Goal: Task Accomplishment & Management: Complete application form

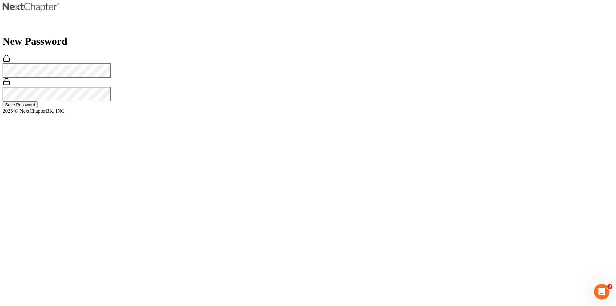
click at [38, 108] on input "Save Password" at bounding box center [20, 104] width 35 height 7
type input "Thinking..."
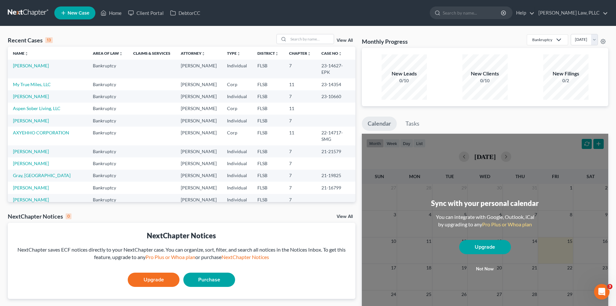
click at [77, 15] on span "New Case" at bounding box center [79, 13] width 22 height 5
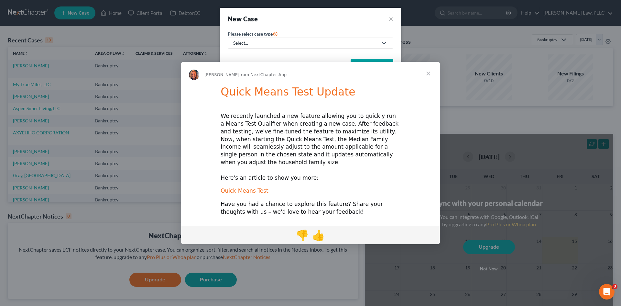
click at [291, 42] on div "Intercom messenger" at bounding box center [310, 153] width 621 height 306
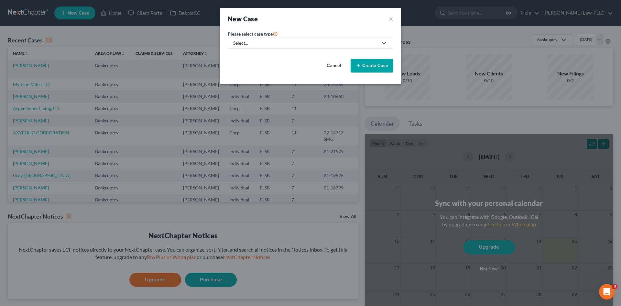
click at [268, 41] on div "Select..." at bounding box center [305, 43] width 144 height 6
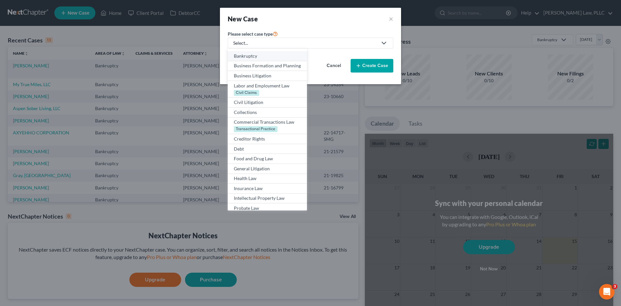
click at [251, 56] on div "Bankruptcy" at bounding box center [267, 56] width 67 height 6
select select "17"
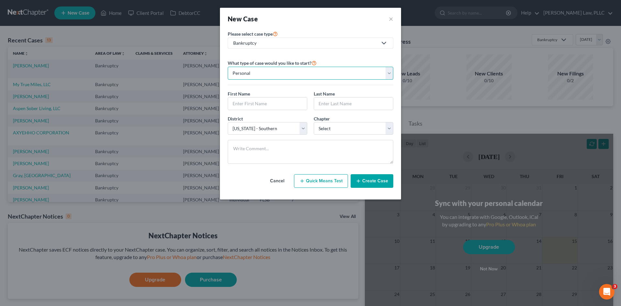
click at [258, 76] on select "Personal Business" at bounding box center [311, 73] width 166 height 13
select select "1"
click at [228, 67] on select "Personal Business" at bounding box center [311, 73] width 166 height 13
click at [258, 106] on input "text" at bounding box center [310, 103] width 165 height 12
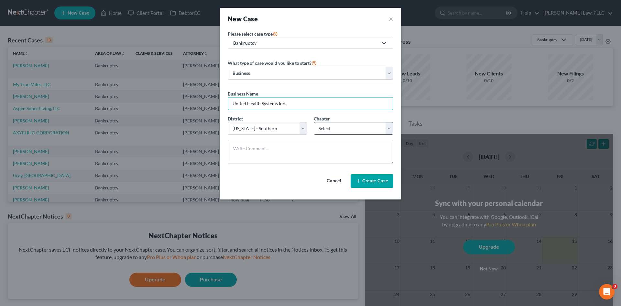
type input "United Health Systems Inc."
click at [324, 127] on select "Select 7 11 12" at bounding box center [354, 128] width 80 height 13
select select "0"
click at [314, 122] on select "Select 7 11 12" at bounding box center [354, 128] width 80 height 13
click at [366, 182] on button "Create Case" at bounding box center [372, 181] width 43 height 14
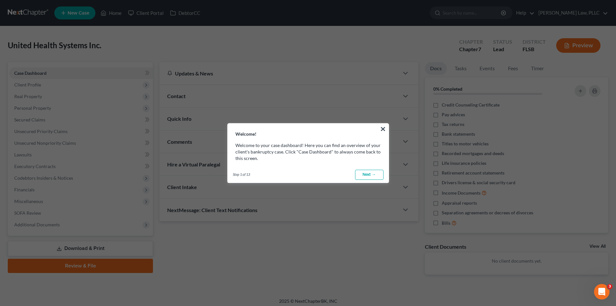
click at [372, 172] on link "Next →" at bounding box center [369, 174] width 28 height 10
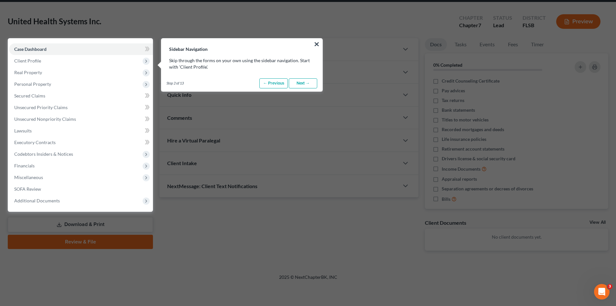
scroll to position [29, 0]
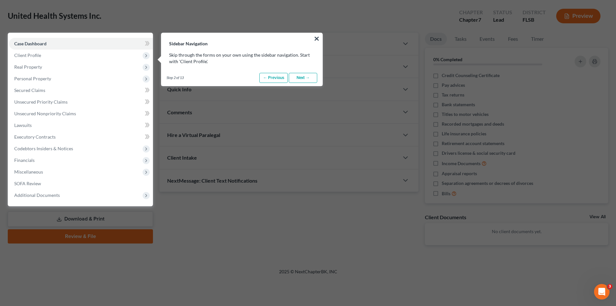
click at [302, 78] on link "Next →" at bounding box center [303, 78] width 28 height 10
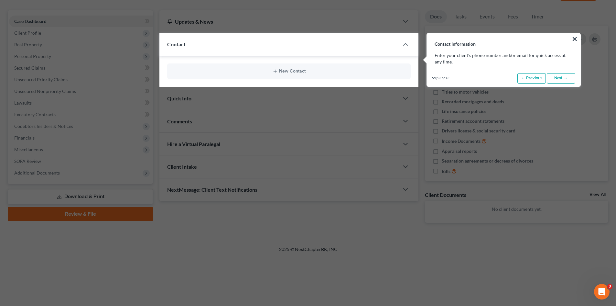
scroll to position [52, 0]
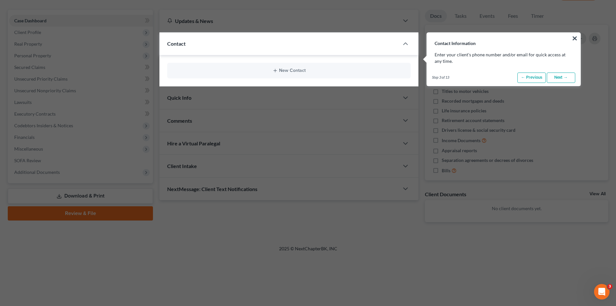
click at [560, 78] on link "Next →" at bounding box center [561, 77] width 28 height 10
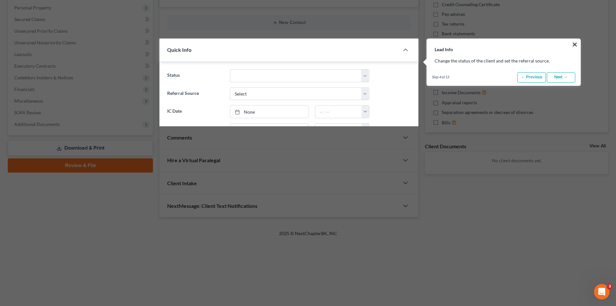
scroll to position [106, 0]
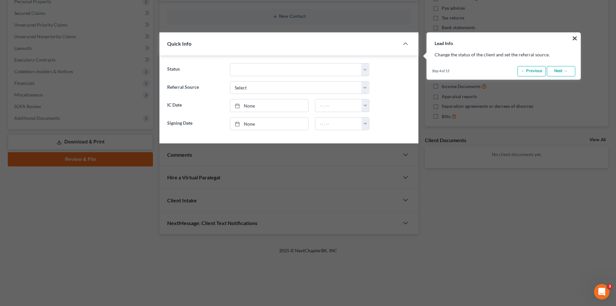
click at [558, 69] on link "Next →" at bounding box center [561, 71] width 28 height 10
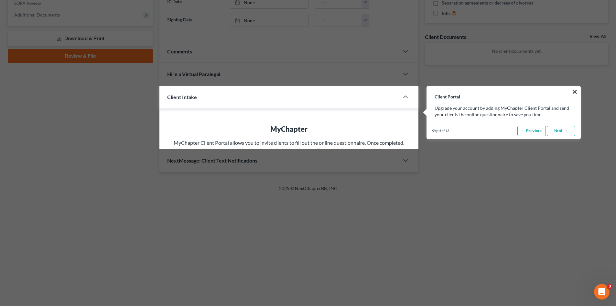
scroll to position [263, 0]
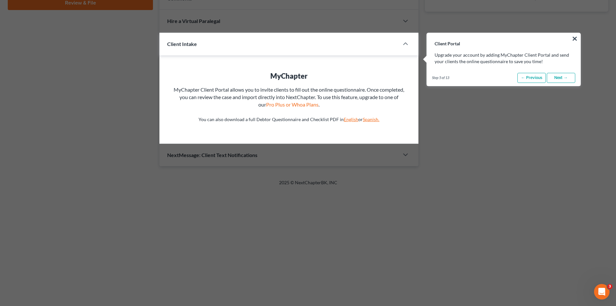
click at [558, 76] on link "Next →" at bounding box center [561, 78] width 28 height 10
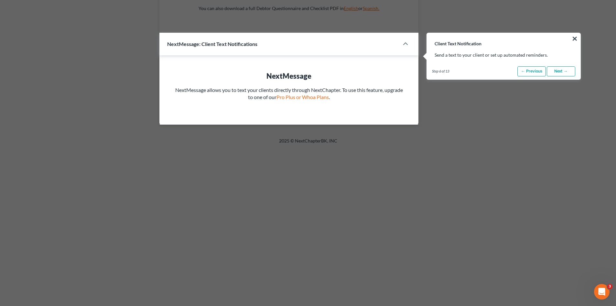
click at [558, 72] on link "Next →" at bounding box center [561, 71] width 28 height 10
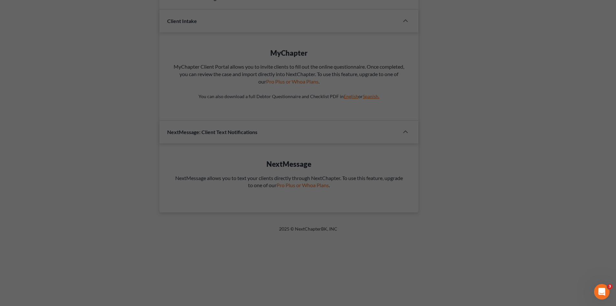
scroll to position [46, 0]
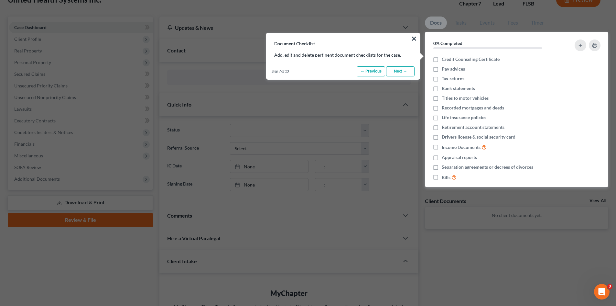
click at [410, 67] on link "Next →" at bounding box center [400, 71] width 28 height 10
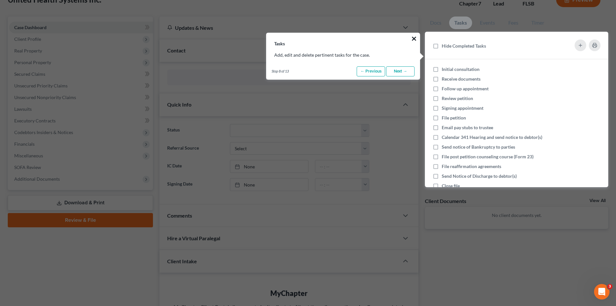
click at [412, 40] on button "×" at bounding box center [414, 38] width 6 height 10
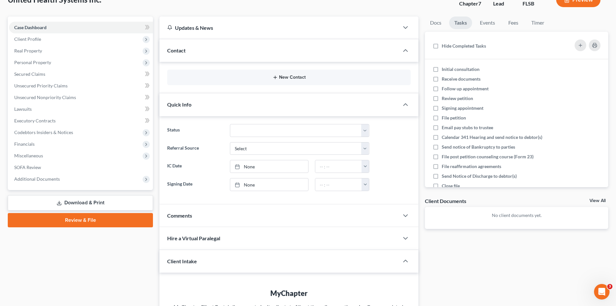
click at [276, 75] on icon "button" at bounding box center [275, 77] width 5 height 5
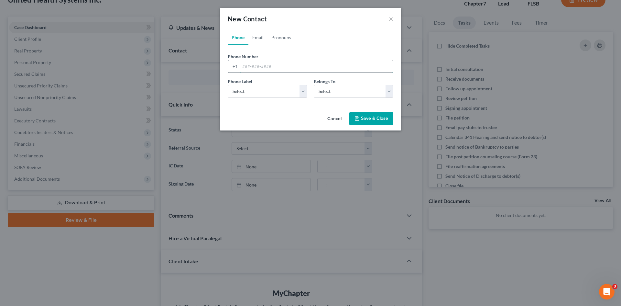
click at [294, 63] on input "tel" at bounding box center [316, 66] width 153 height 12
paste input "[PHONE_NUMBER]"
type input "[PHONE_NUMBER]"
click at [302, 92] on select "Select Mobile Home Work Other" at bounding box center [268, 91] width 80 height 13
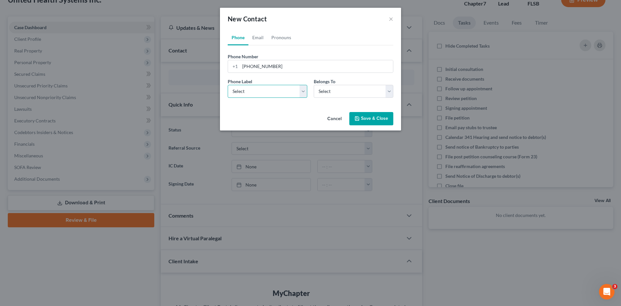
select select "0"
click at [228, 85] on select "Select Mobile Home Work Other" at bounding box center [268, 91] width 80 height 13
click at [329, 93] on select "Select Client Other" at bounding box center [354, 91] width 80 height 13
select select "0"
click at [314, 85] on select "Select Client Other" at bounding box center [354, 91] width 80 height 13
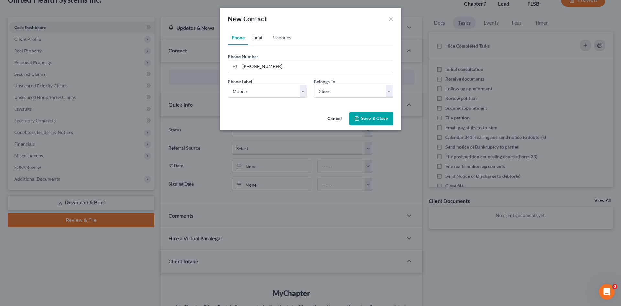
click at [254, 39] on link "Email" at bounding box center [257, 38] width 19 height 16
click at [263, 65] on input "email" at bounding box center [316, 66] width 153 height 12
paste input "[EMAIL_ADDRESS][DOMAIN_NAME]"
type input "[EMAIL_ADDRESS][DOMAIN_NAME]"
click at [379, 120] on button "Save & Close" at bounding box center [371, 119] width 44 height 14
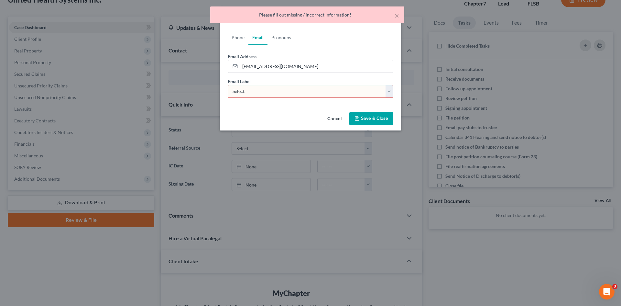
click at [256, 89] on select "Select Home Work Other" at bounding box center [311, 91] width 166 height 13
select select "1"
click at [228, 85] on select "Select Home Work Other" at bounding box center [311, 91] width 166 height 13
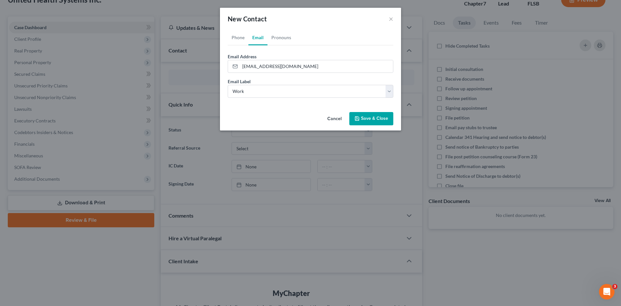
click at [365, 115] on button "Save & Close" at bounding box center [371, 119] width 44 height 14
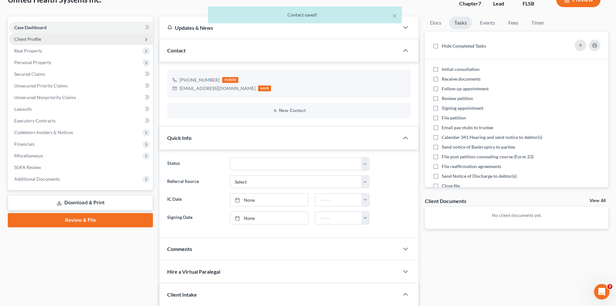
click at [48, 39] on span "Client Profile" at bounding box center [81, 39] width 144 height 12
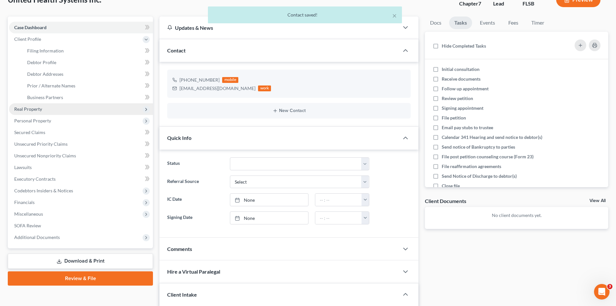
click at [45, 110] on span "Real Property" at bounding box center [81, 109] width 144 height 12
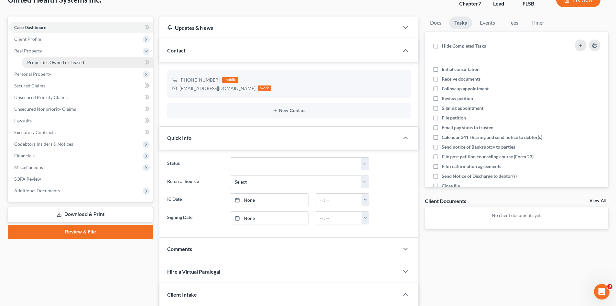
click at [60, 64] on span "Properties Owned or Leased" at bounding box center [55, 61] width 57 height 5
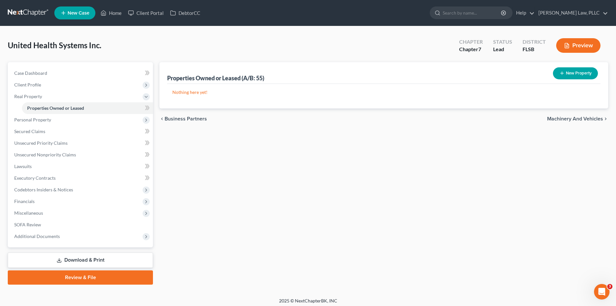
click at [567, 71] on button "New Property" at bounding box center [575, 73] width 45 height 12
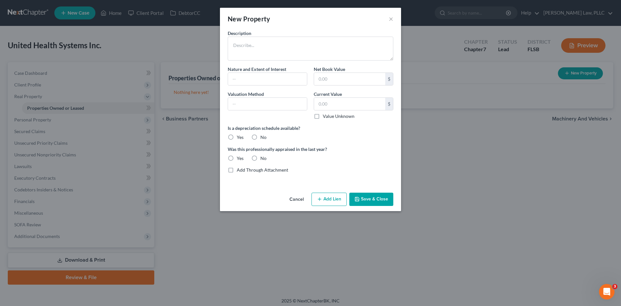
click at [296, 199] on button "Cancel" at bounding box center [296, 199] width 25 height 13
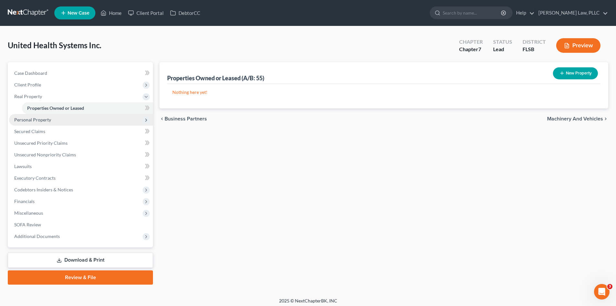
click at [60, 117] on span "Personal Property" at bounding box center [81, 120] width 144 height 12
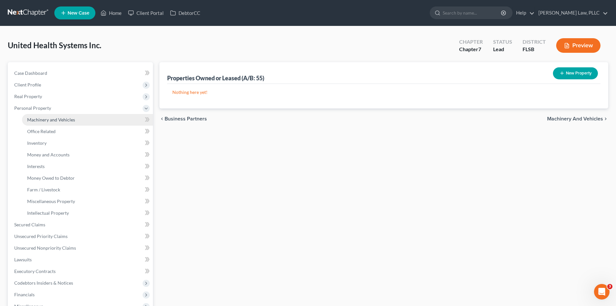
click at [54, 121] on span "Machinery and Vehicles" at bounding box center [51, 119] width 48 height 5
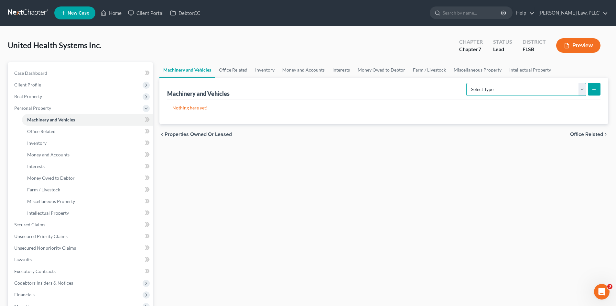
click at [531, 91] on select "Select Type Aircraft (A/B: 49) Other Machinery, Fixtures and Equipment (A/B: 50…" at bounding box center [526, 89] width 120 height 13
select select "vehicle"
click at [467, 83] on select "Select Type Aircraft (A/B: 49) Other Machinery, Fixtures and Equipment (A/B: 50…" at bounding box center [526, 89] width 120 height 13
click at [593, 87] on icon "submit" at bounding box center [593, 89] width 5 height 5
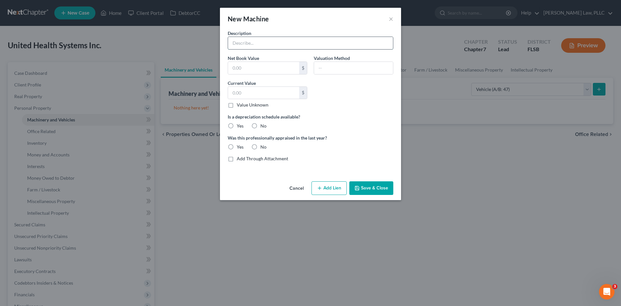
click at [245, 46] on input "text" at bounding box center [310, 43] width 165 height 12
type input "Ford Transit"
click at [361, 185] on button "Save & Close" at bounding box center [371, 188] width 44 height 14
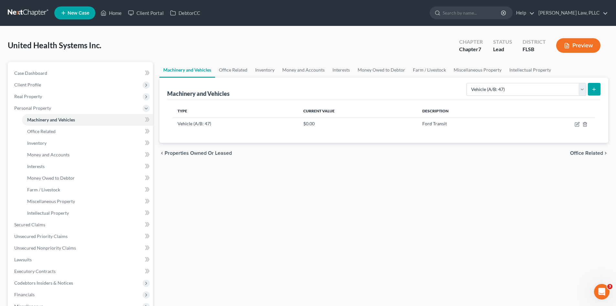
click at [591, 89] on button "submit" at bounding box center [594, 89] width 13 height 13
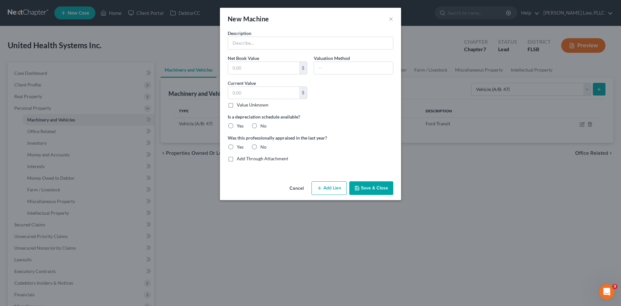
click at [294, 191] on button "Cancel" at bounding box center [296, 188] width 25 height 13
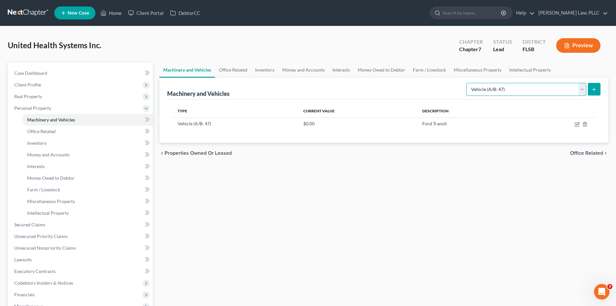
click at [579, 87] on select "Select Type Aircraft (A/B: 49) Other Machinery, Fixtures and Equipment (A/B: 50…" at bounding box center [526, 89] width 120 height 13
select select "other"
click at [467, 83] on select "Select Type Aircraft (A/B: 49) Other Machinery, Fixtures and Equipment (A/B: 50…" at bounding box center [526, 89] width 120 height 13
click at [598, 88] on button "submit" at bounding box center [594, 89] width 13 height 13
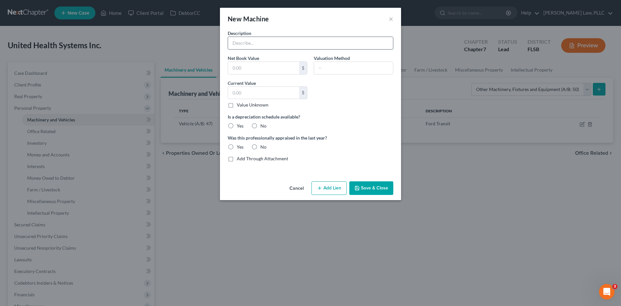
click at [273, 44] on input "text" at bounding box center [310, 43] width 165 height 12
type input "Machinary"
click at [362, 188] on button "Save & Close" at bounding box center [371, 188] width 44 height 14
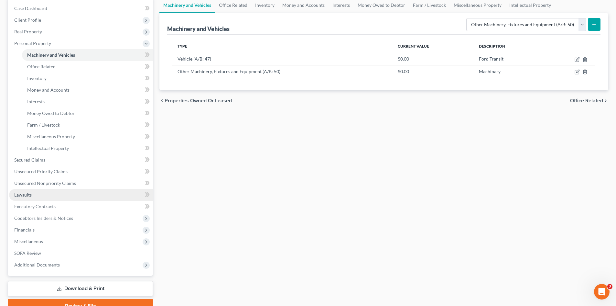
click at [50, 196] on link "Lawsuits" at bounding box center [81, 195] width 144 height 12
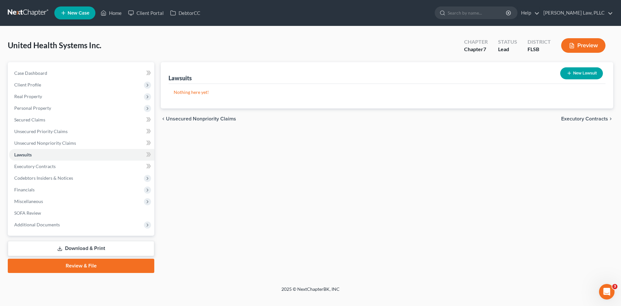
click at [567, 73] on icon "button" at bounding box center [568, 72] width 5 height 5
select select "0"
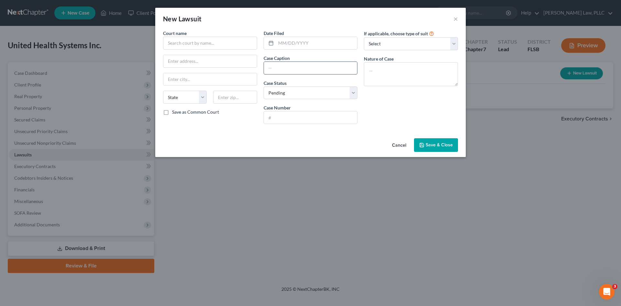
click at [281, 67] on input "text" at bounding box center [310, 68] width 93 height 12
type input "[PERSON_NAME] Fargo/ [PERSON_NAME]?"
click at [434, 143] on span "Save & Close" at bounding box center [439, 144] width 27 height 5
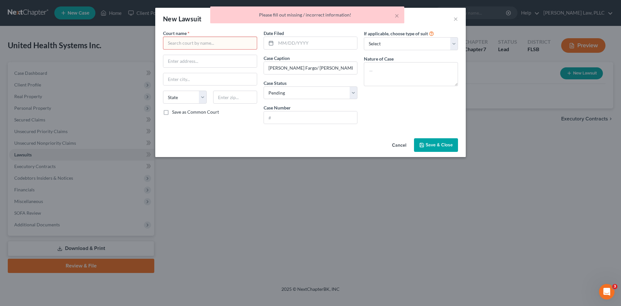
click at [224, 40] on input "text" at bounding box center [210, 43] width 94 height 13
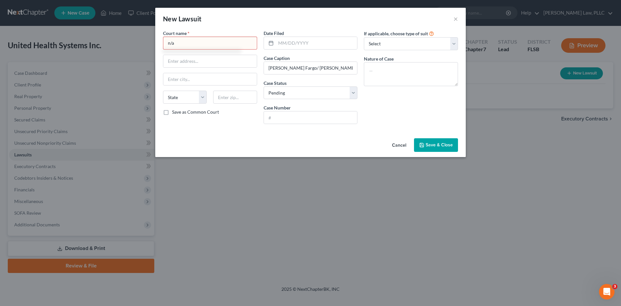
type input "n/a"
click at [442, 149] on button "Save & Close" at bounding box center [436, 145] width 44 height 14
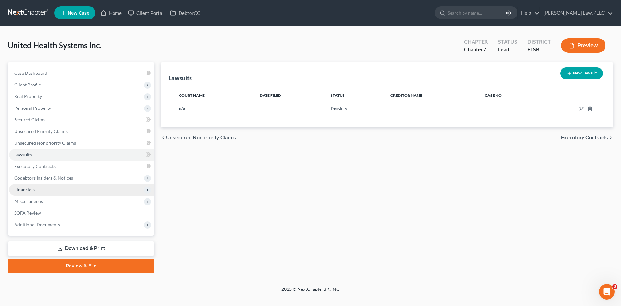
click at [57, 190] on span "Financials" at bounding box center [81, 190] width 145 height 12
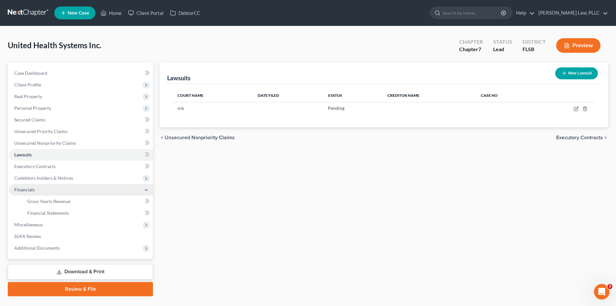
click at [45, 190] on span "Financials" at bounding box center [81, 190] width 144 height 12
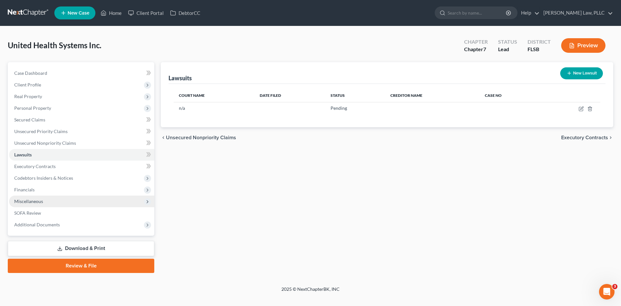
click at [39, 200] on span "Miscellaneous" at bounding box center [28, 200] width 29 height 5
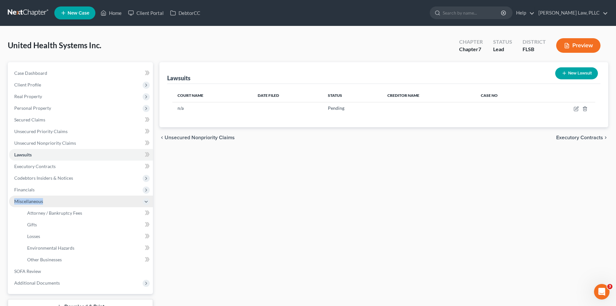
click at [39, 200] on span "Miscellaneous" at bounding box center [28, 200] width 29 height 5
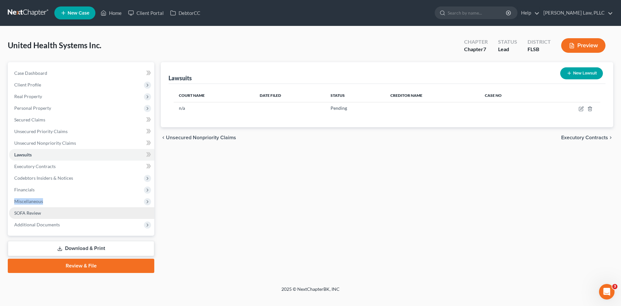
click at [34, 214] on span "SOFA Review" at bounding box center [27, 212] width 27 height 5
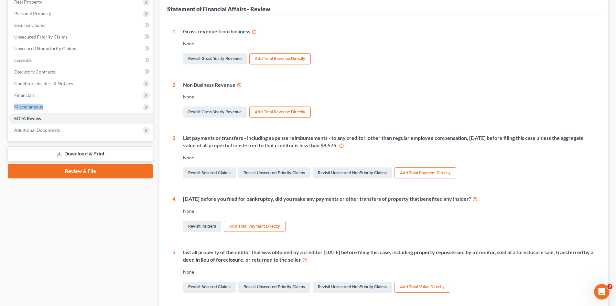
scroll to position [97, 0]
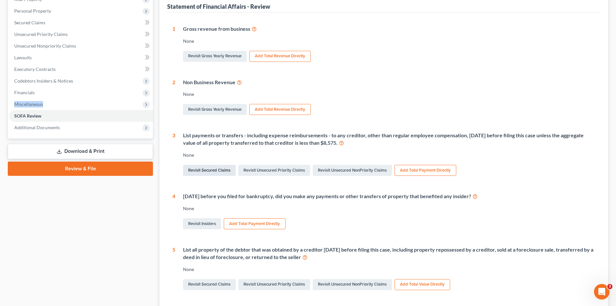
click at [218, 171] on link "Revisit Secured Claims" at bounding box center [209, 170] width 53 height 11
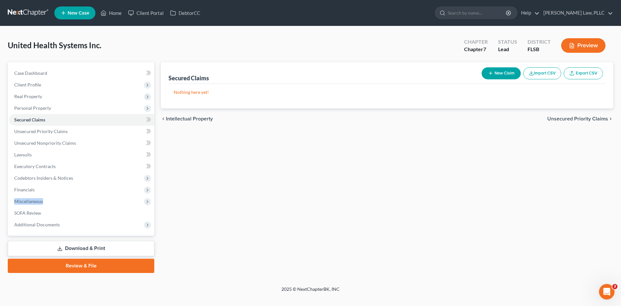
click at [507, 71] on button "New Claim" at bounding box center [500, 73] width 39 height 12
select select "0"
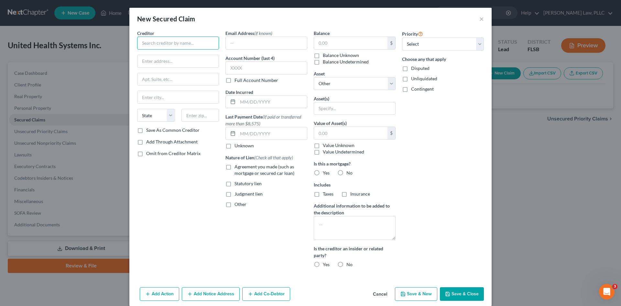
click at [179, 41] on input "text" at bounding box center [178, 43] width 82 height 13
type input "itrq"
click at [452, 287] on button "Save & Close" at bounding box center [462, 294] width 44 height 14
select select
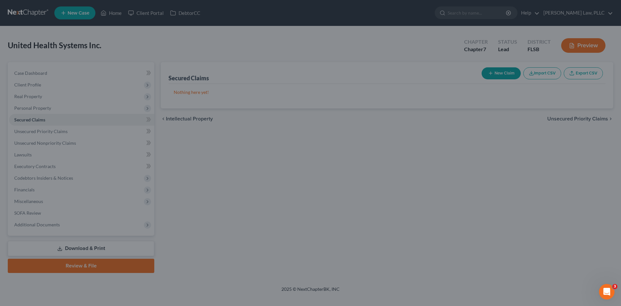
type input "0.00"
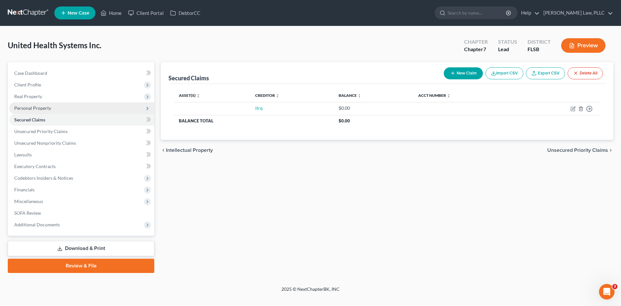
click at [48, 107] on span "Personal Property" at bounding box center [32, 107] width 37 height 5
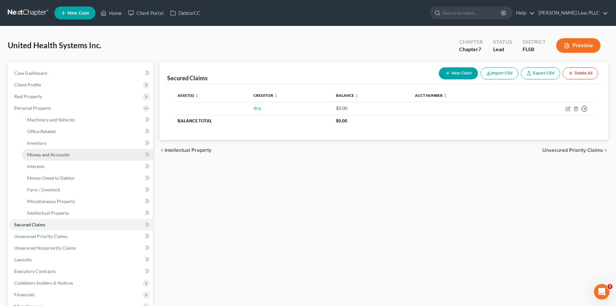
click at [70, 156] on link "Money and Accounts" at bounding box center [87, 155] width 131 height 12
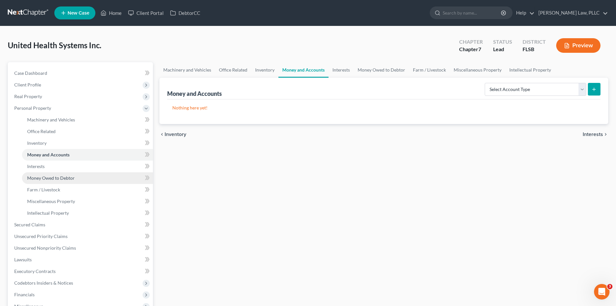
click at [66, 177] on span "Money Owed to Debtor" at bounding box center [51, 177] width 48 height 5
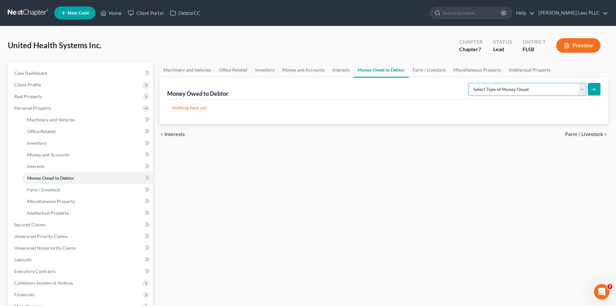
click at [515, 86] on select "Select Type of Money Owed Accounts Receivable (A/B: 11) Causes of Action Agains…" at bounding box center [528, 89] width 118 height 13
select select "accounts_receivable"
click at [470, 83] on select "Select Type of Money Owed Accounts Receivable (A/B: 11) Causes of Action Agains…" at bounding box center [528, 89] width 118 height 13
click at [595, 86] on button "submit" at bounding box center [594, 89] width 13 height 13
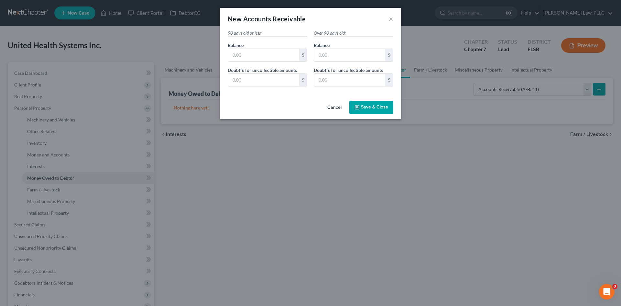
click at [255, 30] on p "90 days old or less:" at bounding box center [268, 33] width 80 height 7
click at [251, 33] on p "90 days old or less:" at bounding box center [268, 33] width 80 height 7
click at [336, 109] on button "Cancel" at bounding box center [334, 107] width 25 height 13
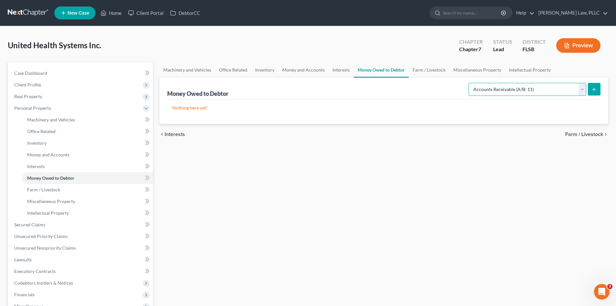
click at [490, 88] on select "Select Type of Money Owed Accounts Receivable (A/B: 11) Causes of Action Agains…" at bounding box center [528, 89] width 118 height 13
click at [488, 89] on select "Select Type of Money Owed Accounts Receivable (A/B: 11) Causes of Action Agains…" at bounding box center [528, 89] width 118 height 13
click at [470, 83] on select "Select Type of Money Owed Accounts Receivable (A/B: 11) Causes of Action Agains…" at bounding box center [528, 89] width 118 height 13
click at [593, 89] on icon "submit" at bounding box center [593, 89] width 5 height 5
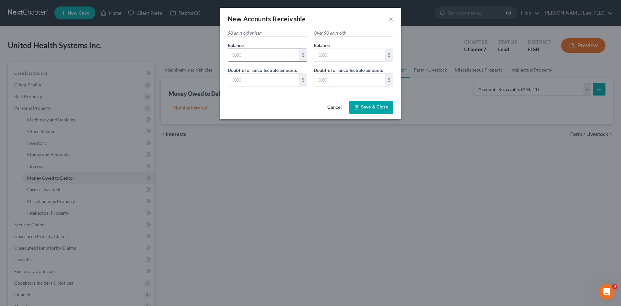
click at [283, 54] on input "text" at bounding box center [263, 55] width 71 height 12
type input "950,000"
click at [296, 100] on div "Cancel Save & Close" at bounding box center [310, 108] width 181 height 21
click at [374, 105] on span "Save & Close" at bounding box center [374, 106] width 27 height 5
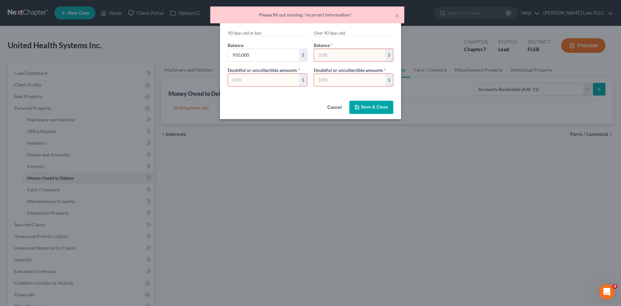
click at [340, 58] on input "text" at bounding box center [349, 55] width 71 height 12
click at [339, 58] on input "text" at bounding box center [349, 55] width 71 height 12
paste input "950,000"
type input "950,000"
click at [269, 80] on input "text" at bounding box center [263, 80] width 71 height 12
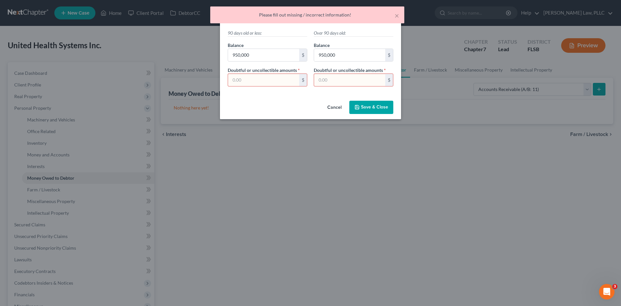
paste input "950,000"
type input "950,000"
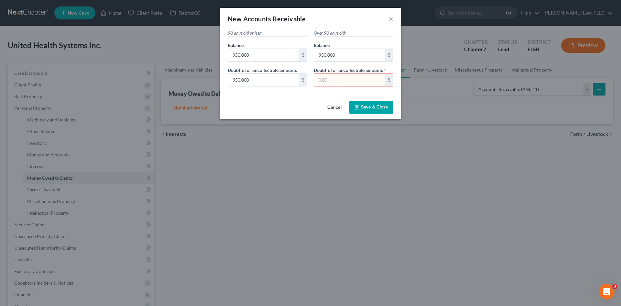
click at [330, 80] on input "text" at bounding box center [349, 80] width 71 height 12
paste input "950,000"
type input "950,000"
click at [370, 106] on span "Save & Close" at bounding box center [374, 106] width 27 height 5
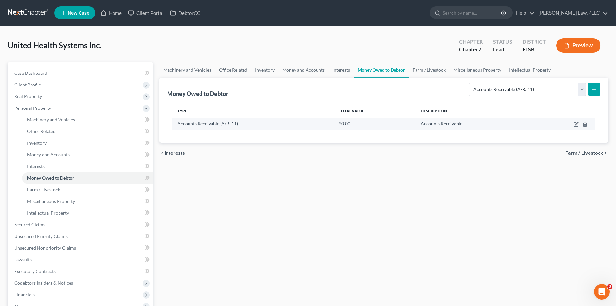
click at [225, 123] on span "Accounts Receivable (A/B: 11)" at bounding box center [208, 123] width 60 height 5
click at [374, 128] on td "$0.00" at bounding box center [375, 123] width 82 height 12
click at [576, 124] on icon "button" at bounding box center [576, 123] width 3 height 3
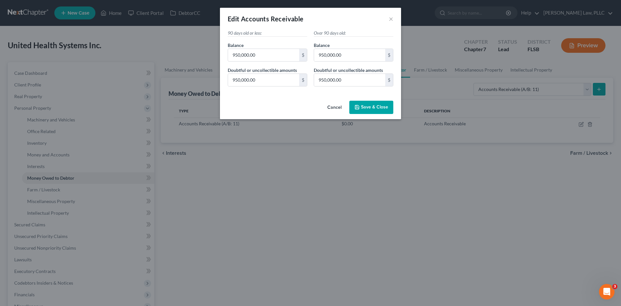
click at [367, 108] on span "Save & Close" at bounding box center [374, 106] width 27 height 5
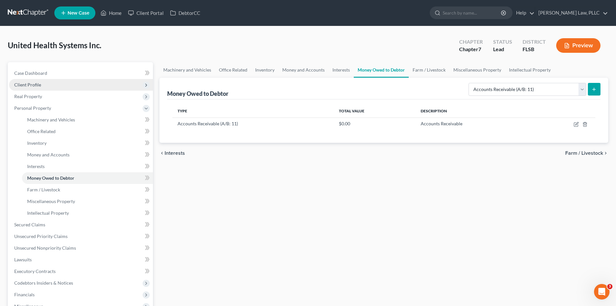
click at [44, 85] on span "Client Profile" at bounding box center [81, 85] width 144 height 12
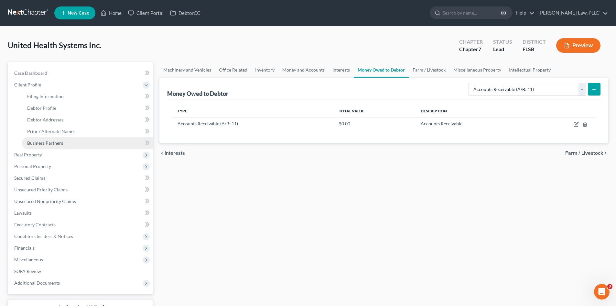
click at [61, 142] on span "Business Partners" at bounding box center [45, 142] width 36 height 5
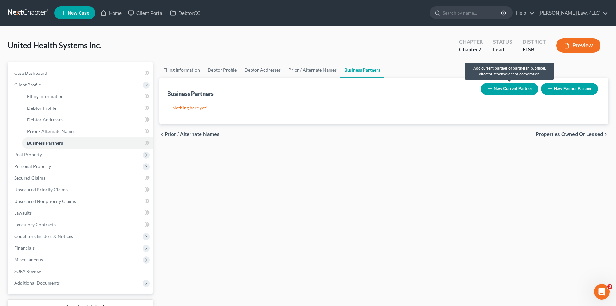
click at [517, 90] on button "New Current Partner" at bounding box center [510, 89] width 58 height 12
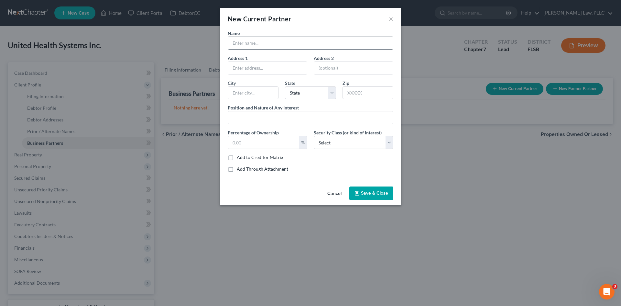
click at [287, 45] on input "text" at bounding box center [310, 43] width 165 height 12
type input "[PERSON_NAME]"
click at [366, 192] on span "Save & Close" at bounding box center [374, 192] width 27 height 5
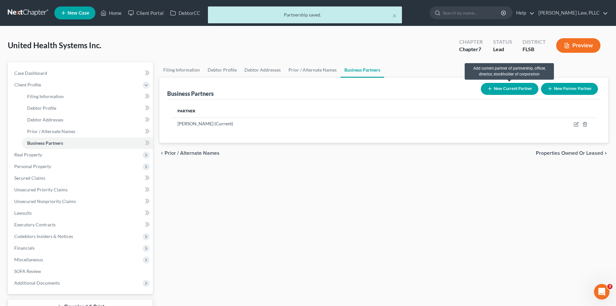
click at [506, 91] on button "New Current Partner" at bounding box center [510, 89] width 58 height 12
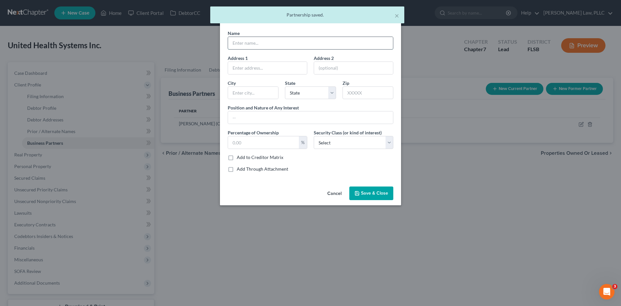
click at [258, 40] on input "text" at bounding box center [310, 43] width 165 height 12
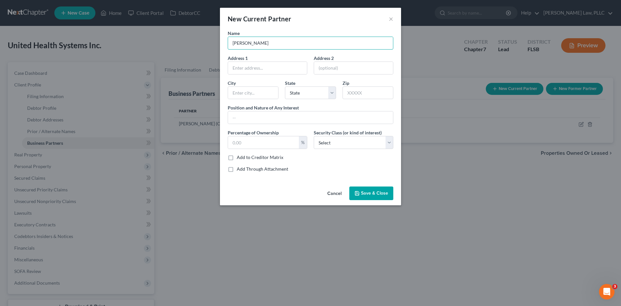
type input "[PERSON_NAME]"
click at [383, 197] on button "Save & Close" at bounding box center [371, 193] width 44 height 14
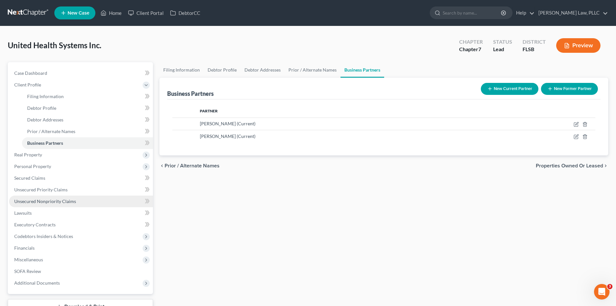
click at [35, 200] on span "Unsecured Nonpriority Claims" at bounding box center [45, 200] width 62 height 5
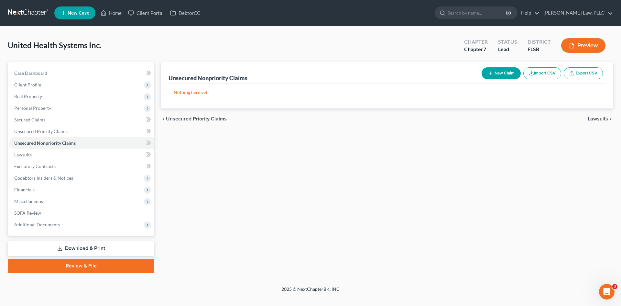
click at [492, 74] on button "New Claim" at bounding box center [500, 73] width 39 height 12
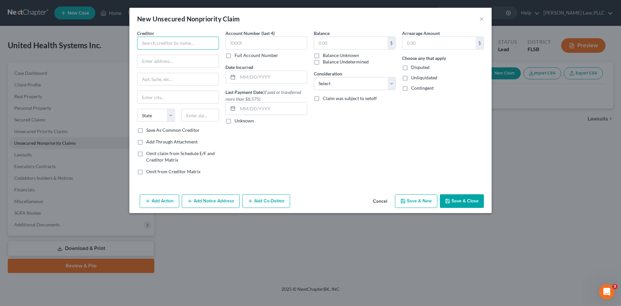
click at [202, 48] on input "text" at bounding box center [178, 43] width 82 height 13
type input "Bank of America"
click at [201, 59] on input "text" at bounding box center [177, 61] width 81 height 12
click at [158, 58] on input "text" at bounding box center [177, 61] width 81 height 12
type input "PO Box 115796"
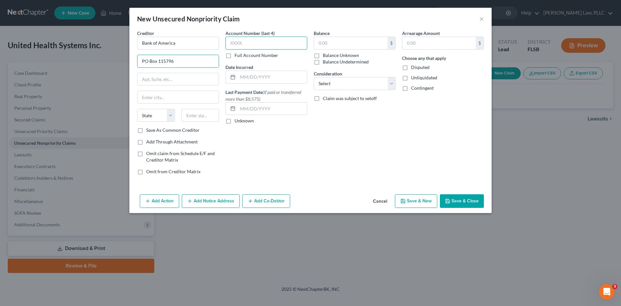
click at [243, 48] on input "text" at bounding box center [266, 43] width 82 height 13
type input "0050"
click at [209, 112] on input "text" at bounding box center [200, 115] width 38 height 13
type input "19886"
type input "Wilmington"
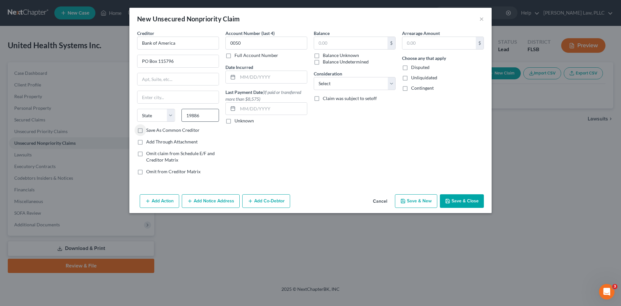
select select "7"
click at [369, 88] on select "Select Cable / Satellite Services Collection Agency Credit Card Debt Debt Couns…" at bounding box center [355, 83] width 82 height 13
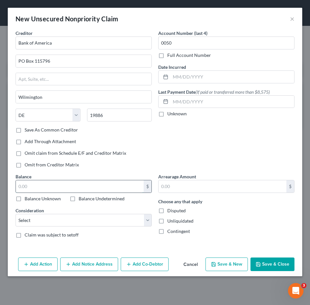
click at [71, 186] on input "text" at bounding box center [80, 186] width 128 height 12
type input "5,166.21"
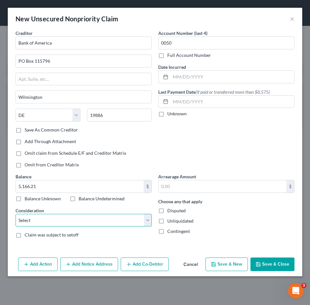
click at [102, 222] on select "Select Cable / Satellite Services Collection Agency Credit Card Debt Debt Couns…" at bounding box center [84, 220] width 136 height 13
select select "2"
click at [16, 214] on select "Select Cable / Satellite Services Collection Agency Credit Card Debt Debt Couns…" at bounding box center [84, 220] width 136 height 13
click at [269, 263] on button "Save & Close" at bounding box center [272, 265] width 44 height 14
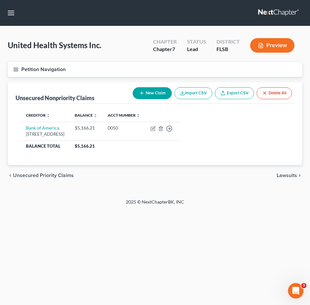
click at [17, 71] on line "button" at bounding box center [16, 71] width 5 height 0
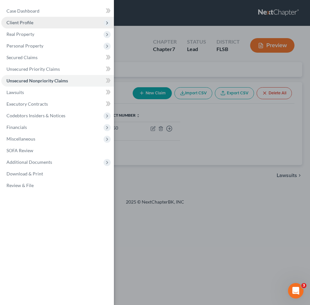
click at [37, 21] on span "Client Profile" at bounding box center [57, 23] width 113 height 12
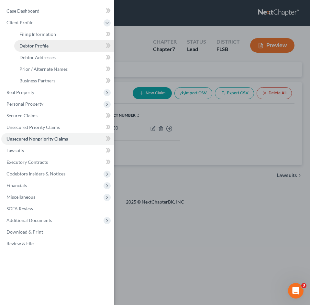
click at [41, 45] on span "Debtor Profile" at bounding box center [33, 45] width 29 height 5
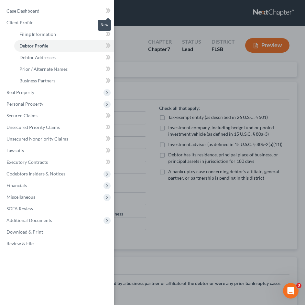
click at [107, 10] on icon at bounding box center [107, 10] width 3 height 5
click at [168, 115] on div "Case Dashboard Payments Invoices Payments Payments Credit Report Client Profile" at bounding box center [152, 152] width 305 height 305
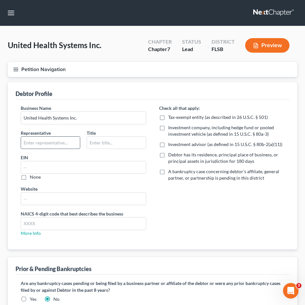
click at [69, 141] on input "text" at bounding box center [50, 143] width 59 height 12
type input "[PERSON_NAME]"
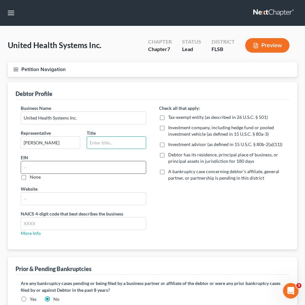
click at [49, 172] on input "text" at bounding box center [83, 167] width 125 height 12
paste input "[US_EMPLOYER_IDENTIFICATION_NUMBER]"
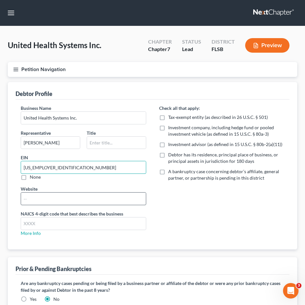
type input "[US_EMPLOYER_IDENTIFICATION_NUMBER]"
click at [59, 194] on input "text" at bounding box center [83, 199] width 125 height 12
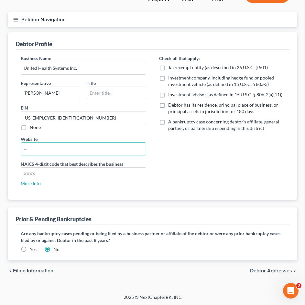
scroll to position [50, 0]
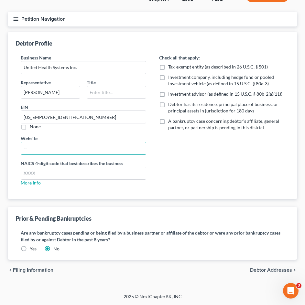
click at [189, 262] on div "chevron_left Filing Information Debtor Addresses chevron_right" at bounding box center [152, 270] width 289 height 21
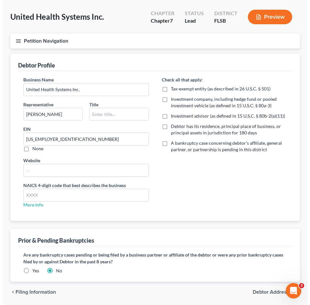
scroll to position [0, 0]
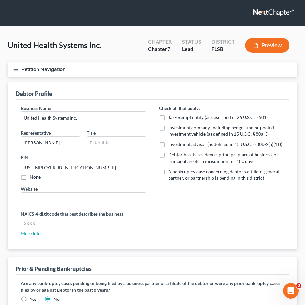
click at [16, 67] on icon "button" at bounding box center [16, 70] width 6 height 6
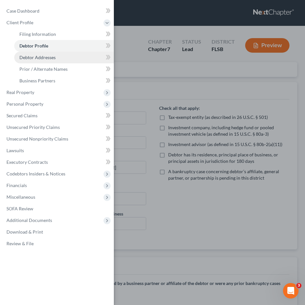
click at [43, 57] on span "Debtor Addresses" at bounding box center [37, 57] width 36 height 5
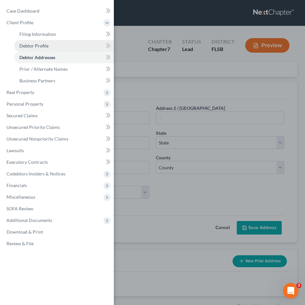
click at [44, 46] on span "Debtor Profile" at bounding box center [33, 45] width 29 height 5
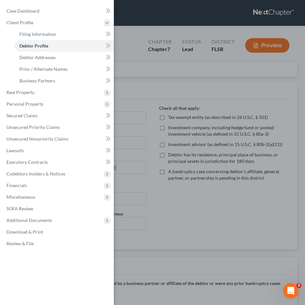
click at [158, 88] on div "Case Dashboard Payments Invoices Payments Payments Credit Report Client Profile" at bounding box center [152, 152] width 305 height 305
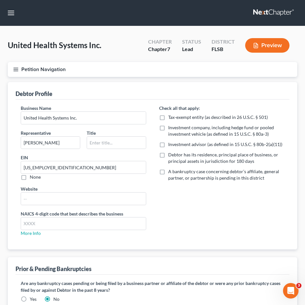
click at [15, 70] on line "button" at bounding box center [16, 70] width 5 height 0
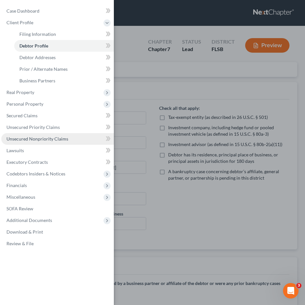
click at [42, 141] on span "Unsecured Nonpriority Claims" at bounding box center [37, 138] width 62 height 5
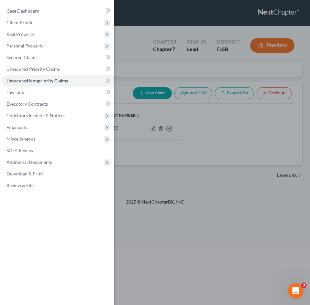
click at [173, 193] on div "Case Dashboard Payments Invoices Payments Payments Credit Report Client Profile" at bounding box center [155, 152] width 310 height 305
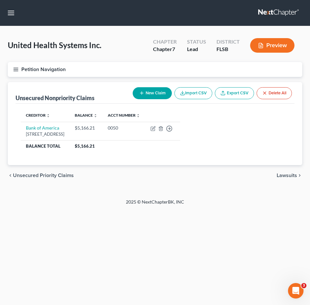
click at [149, 91] on button "New Claim" at bounding box center [152, 93] width 39 height 12
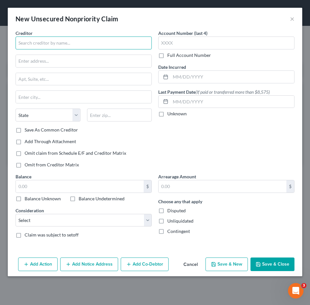
click at [79, 40] on input "text" at bounding box center [84, 43] width 136 height 13
type input "Capital One"
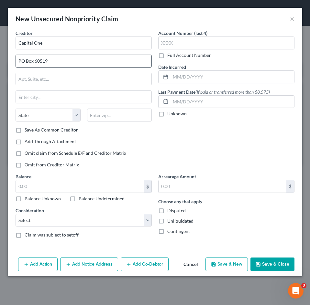
type input "PO Box 60519"
type input "91716"
type input "City Of Industry"
select select "4"
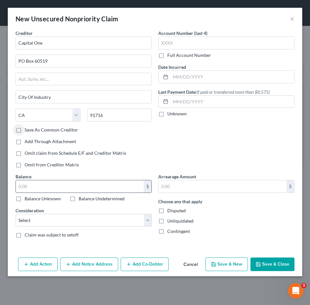
click at [44, 187] on input "text" at bounding box center [80, 186] width 128 height 12
type input "943.59"
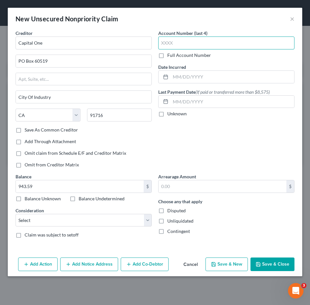
click at [243, 42] on input "text" at bounding box center [226, 43] width 136 height 13
click at [188, 49] on input "text" at bounding box center [226, 43] width 136 height 13
type input "9184"
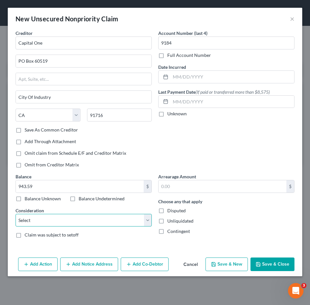
click at [123, 223] on select "Select Cable / Satellite Services Collection Agency Credit Card Debt Debt Couns…" at bounding box center [84, 220] width 136 height 13
select select "2"
click at [16, 214] on select "Select Cable / Satellite Services Collection Agency Credit Card Debt Debt Couns…" at bounding box center [84, 220] width 136 height 13
click at [268, 264] on button "Save & Close" at bounding box center [272, 265] width 44 height 14
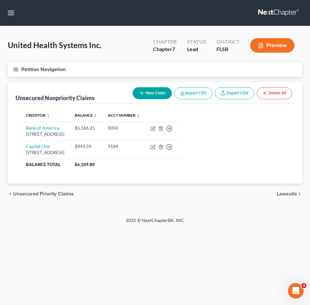
click at [147, 91] on button "New Claim" at bounding box center [152, 93] width 39 height 12
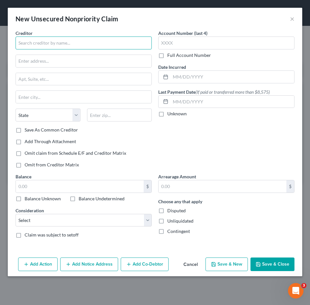
click at [61, 46] on input "text" at bounding box center [84, 43] width 136 height 13
type input "Capital One"
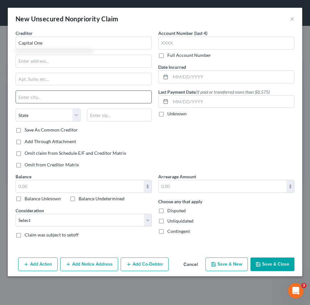
click at [46, 100] on input "text" at bounding box center [83, 97] width 135 height 12
click at [46, 61] on input "text" at bounding box center [83, 61] width 135 height 12
click at [29, 61] on input "text" at bounding box center [83, 61] width 135 height 12
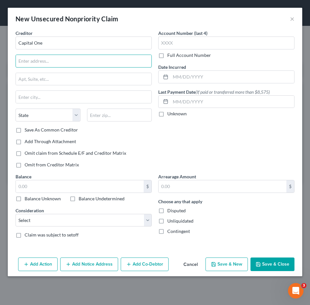
type input "PO Box 60519"
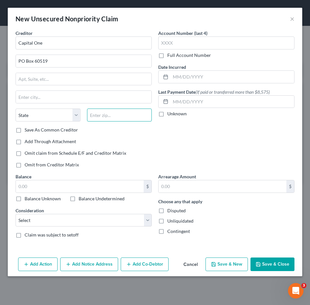
click at [107, 117] on input "text" at bounding box center [119, 115] width 65 height 13
type input "91716"
click at [169, 143] on div "Account Number (last 4) Full Account Number Date Incurred Last Payment Date (If…" at bounding box center [226, 102] width 143 height 144
type input "City Of Industry"
select select "4"
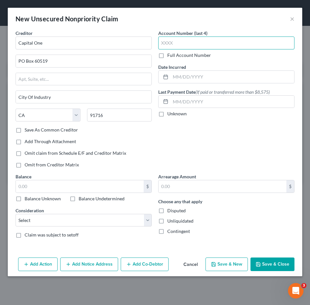
click at [177, 45] on input "text" at bounding box center [226, 43] width 136 height 13
type input "8137"
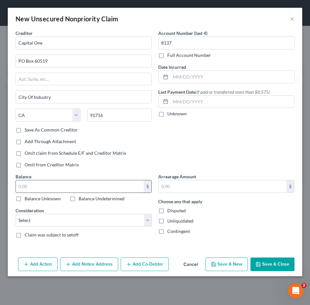
click at [39, 183] on input "text" at bounding box center [80, 186] width 128 height 12
type input "2,812.36"
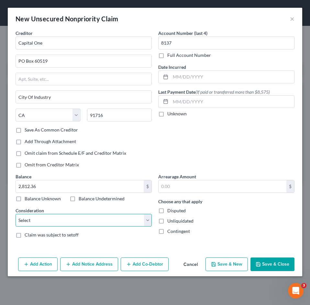
click at [59, 226] on select "Select Cable / Satellite Services Collection Agency Credit Card Debt Debt Couns…" at bounding box center [84, 220] width 136 height 13
select select "2"
click at [16, 214] on select "Select Cable / Satellite Services Collection Agency Credit Card Debt Debt Couns…" at bounding box center [84, 220] width 136 height 13
click at [232, 265] on button "Save & New" at bounding box center [226, 265] width 42 height 14
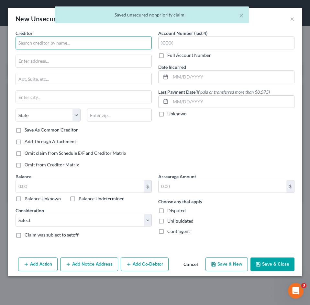
click at [46, 49] on input "text" at bounding box center [84, 43] width 136 height 13
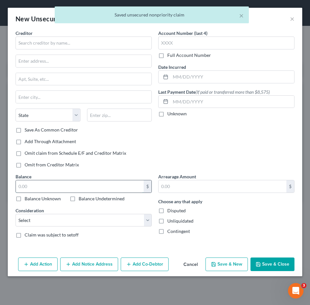
click at [73, 190] on input "text" at bounding box center [80, 186] width 128 height 12
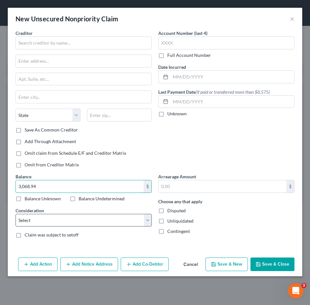
type input "3,068.94"
click at [96, 223] on select "Select Cable / Satellite Services Collection Agency Credit Card Debt Debt Couns…" at bounding box center [84, 220] width 136 height 13
select select "2"
click at [16, 214] on select "Select Cable / Satellite Services Collection Agency Credit Card Debt Debt Couns…" at bounding box center [84, 220] width 136 height 13
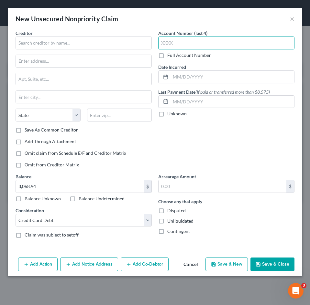
click at [199, 38] on input "text" at bounding box center [226, 43] width 136 height 13
type input "5252"
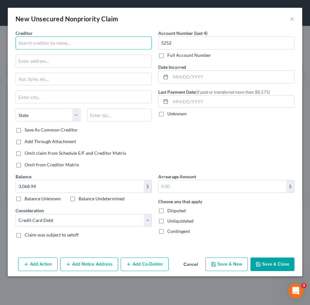
click at [23, 42] on input "text" at bounding box center [84, 43] width 136 height 13
type input "Capital One"
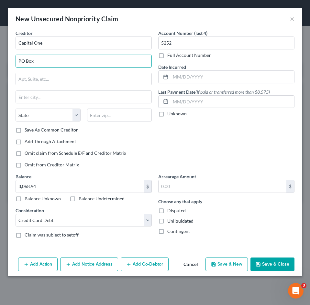
type input "PO Box 60519"
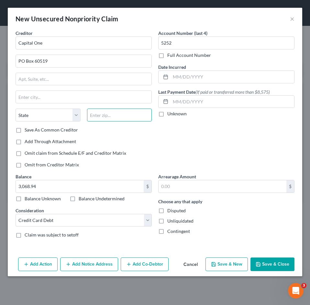
click at [118, 118] on input "text" at bounding box center [119, 115] width 65 height 13
type input "91716"
type input "City Of Industry"
select select "4"
click at [118, 136] on div "Creditor * Capital One PO Box 60519 City Of Industry State [US_STATE] AK AR [GE…" at bounding box center [84, 87] width 136 height 115
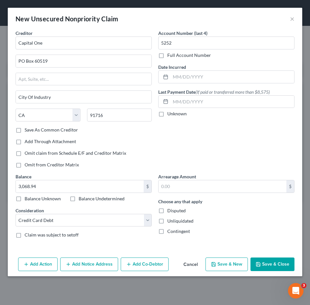
click at [261, 263] on button "Save & Close" at bounding box center [272, 265] width 44 height 14
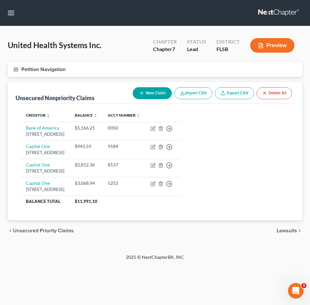
click at [18, 68] on icon "button" at bounding box center [16, 70] width 6 height 6
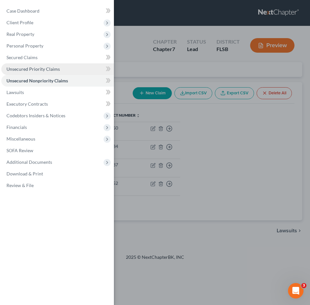
click at [32, 69] on span "Unsecured Priority Claims" at bounding box center [32, 68] width 53 height 5
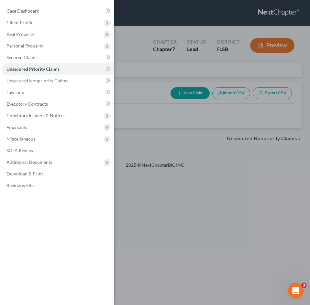
click at [187, 158] on div "Case Dashboard Payments Invoices Payments Payments Credit Report Client Profile" at bounding box center [155, 152] width 310 height 305
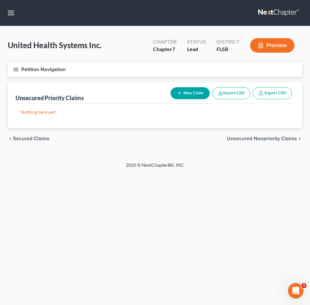
click at [186, 96] on button "New Claim" at bounding box center [189, 93] width 39 height 12
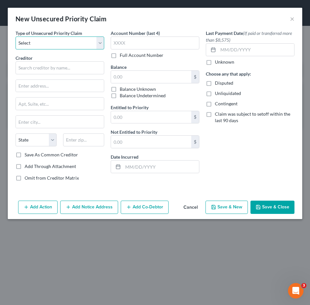
click at [81, 44] on select "Select Taxes & Other Government Units Domestic Support Obligations Extensions o…" at bounding box center [60, 43] width 89 height 13
select select "0"
click at [16, 37] on select "Select Taxes & Other Government Units Domestic Support Obligations Extensions o…" at bounding box center [60, 43] width 89 height 13
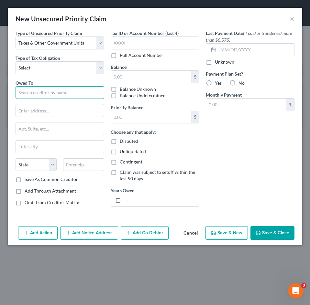
click at [41, 93] on input "text" at bounding box center [60, 92] width 89 height 13
type input "Internal Revenue Service"
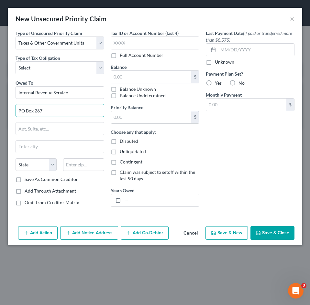
type input "PO Box 267"
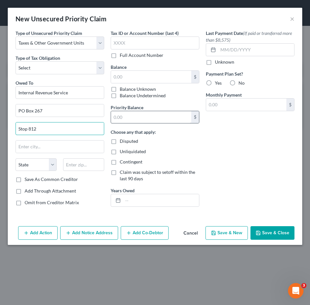
type input "Stop 812"
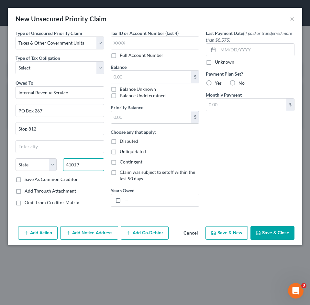
type input "41019"
type input "[PERSON_NAME]"
select select "18"
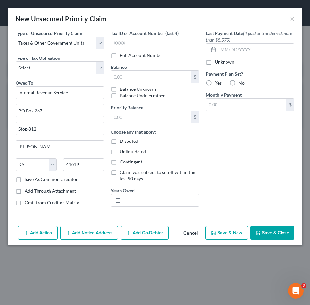
click at [141, 43] on input "text" at bounding box center [155, 43] width 89 height 13
type input "8564"
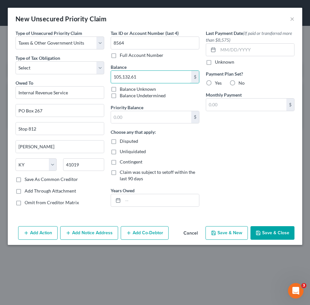
type input "105,132.61"
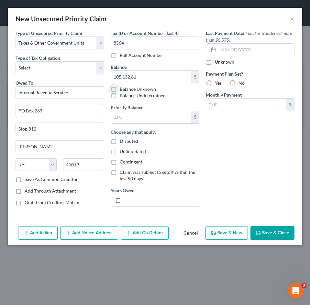
click at [177, 120] on input "text" at bounding box center [151, 117] width 80 height 12
click at [149, 117] on input "text" at bounding box center [151, 117] width 80 height 12
paste input "105,132.61"
type input "105,132.61"
click at [223, 147] on div "Last Payment Date (If paid or transferred more than $8,575) Unknown Payment Pla…" at bounding box center [249, 121] width 95 height 182
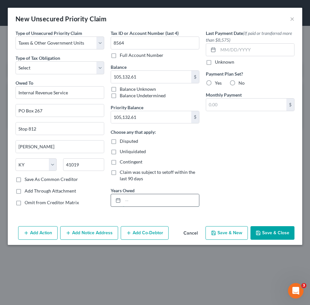
click at [135, 198] on input "text" at bounding box center [161, 200] width 76 height 12
type input "2018"
click at [263, 232] on button "Save & Close" at bounding box center [272, 233] width 44 height 14
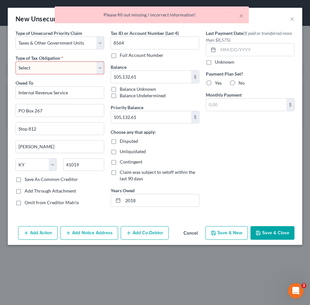
click at [71, 66] on select "Select Federal City State Franchise Tax Board Other" at bounding box center [60, 67] width 89 height 13
select select "0"
click at [16, 61] on select "Select Federal City State Franchise Tax Board Other" at bounding box center [60, 67] width 89 height 13
click at [266, 231] on button "Save & Close" at bounding box center [272, 233] width 44 height 14
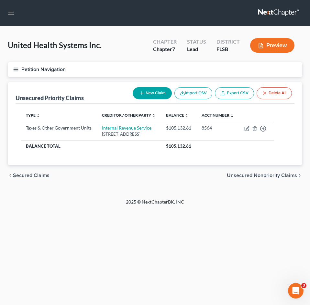
click at [16, 70] on line "button" at bounding box center [16, 70] width 5 height 0
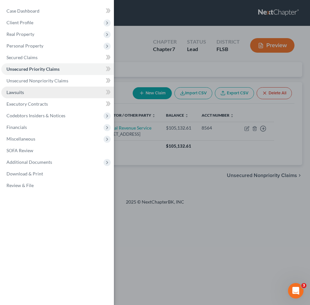
click at [29, 95] on link "Lawsuits" at bounding box center [57, 93] width 113 height 12
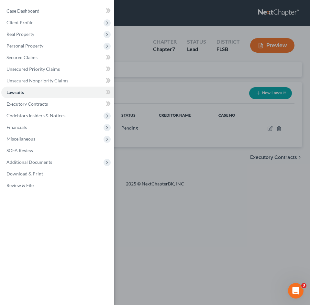
click at [142, 155] on div "Case Dashboard Payments Invoices Payments Payments Credit Report Client Profile" at bounding box center [155, 152] width 310 height 305
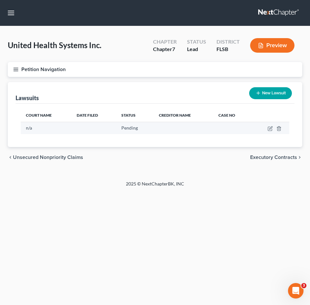
click at [36, 132] on td "n/a" at bounding box center [46, 128] width 51 height 12
click at [38, 129] on div "n/a" at bounding box center [46, 128] width 40 height 6
click at [269, 128] on icon "button" at bounding box center [269, 128] width 5 height 5
select select "0"
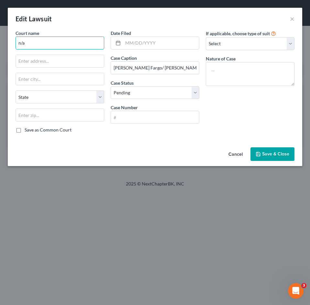
drag, startPoint x: 42, startPoint y: 44, endPoint x: 0, endPoint y: 42, distance: 42.1
click at [0, 42] on html "Home New Case Client Portal DebtorCC [PERSON_NAME] Law, PLLC [EMAIL_ADDRESS][DO…" at bounding box center [155, 152] width 310 height 305
type input "C"
type input "B"
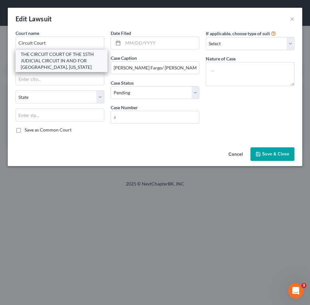
click at [69, 59] on div "THE CIRCUIT COURT OF THE 15TH JUDICIAL CIRCUIT IN AND FOR [GEOGRAPHIC_DATA], [U…" at bounding box center [61, 60] width 81 height 19
type input "THE CIRCUIT COURT OF THE 15TH JUDICIAL CIRCUIT IN AND FOR [GEOGRAPHIC_DATA], [U…"
type input "[STREET_ADDRESS][PERSON_NAME]"
type input "[GEOGRAPHIC_DATA]"
select select "9"
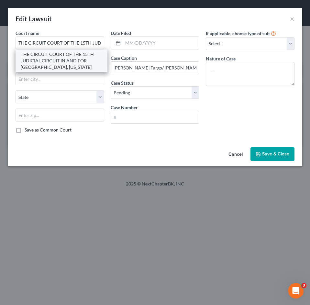
type input "33401"
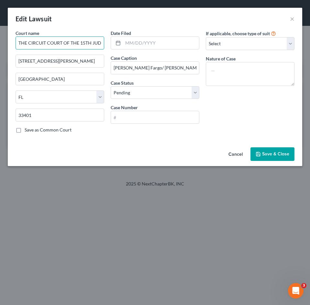
click at [70, 41] on input "THE CIRCUIT COURT OF THE 15TH JUDICIAL CIRCUIT IN AND FOR [GEOGRAPHIC_DATA], [U…" at bounding box center [60, 43] width 89 height 13
click at [83, 41] on input "THE CIRCUIT COURT OF THE 15TH JUDICIAL CIRCUIT IN AND FOR [GEOGRAPHIC_DATA], [U…" at bounding box center [60, 43] width 89 height 13
click at [85, 41] on input "THE CIRCUIT COURT OF THE 15TH JUDICIAL CIRCUIT IN AND FOR [GEOGRAPHIC_DATA], [U…" at bounding box center [60, 43] width 89 height 13
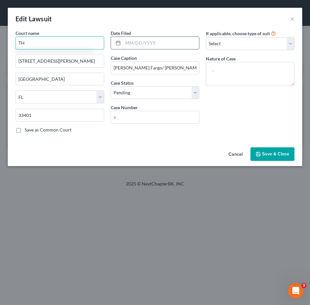
type input "T"
click at [73, 42] on input "text" at bounding box center [60, 43] width 89 height 13
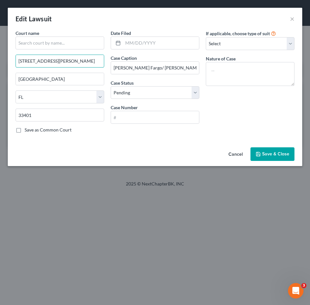
drag, startPoint x: 57, startPoint y: 62, endPoint x: 0, endPoint y: 62, distance: 57.2
click at [0, 62] on html "Home New Case Client Portal DebtorCC [PERSON_NAME] Law, PLLC [EMAIL_ADDRESS][DO…" at bounding box center [155, 152] width 310 height 305
paste input "201 S.E. [GEOGRAPHIC_DATA]"
type input "201 S.E. [GEOGRAPHIC_DATA]"
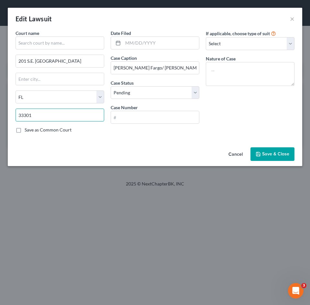
type input "33301"
type input "[GEOGRAPHIC_DATA]"
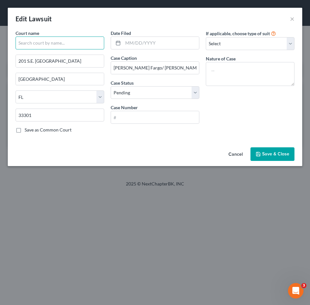
click at [47, 41] on input "text" at bounding box center [60, 43] width 89 height 13
type input "Broward County Circuit Court"
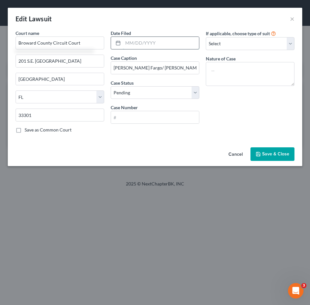
click at [152, 45] on input "text" at bounding box center [161, 43] width 76 height 12
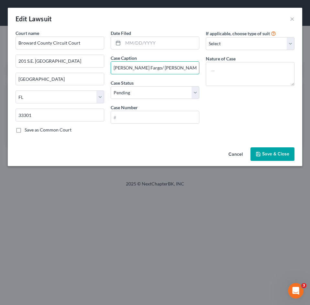
drag, startPoint x: 174, startPoint y: 70, endPoint x: 81, endPoint y: 71, distance: 93.1
click at [81, 71] on div "Court name * Broward County Circuit Court 201 S.E. [GEOGRAPHIC_DATA] [GEOGRAPHI…" at bounding box center [154, 84] width 285 height 109
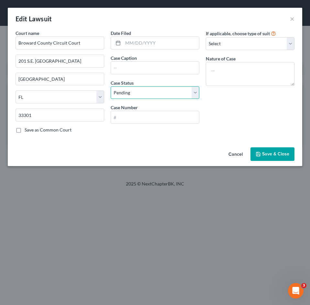
click at [140, 96] on select "Select Pending On Appeal Concluded" at bounding box center [155, 92] width 89 height 13
select select "2"
click at [111, 86] on select "Select Pending On Appeal Concluded" at bounding box center [155, 92] width 89 height 13
click at [135, 113] on input "text" at bounding box center [155, 117] width 88 height 12
paste input "CACE19025976"
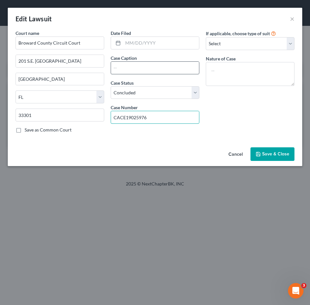
type input "CACE19025976"
click at [135, 70] on input "text" at bounding box center [155, 68] width 88 height 12
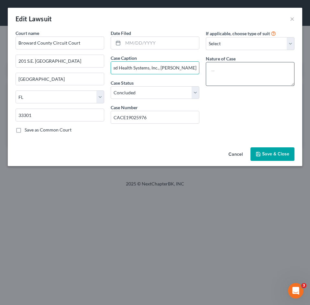
type input "[PERSON_NAME] Fargo Bank, N.A., vs United Health Systems, Inc., [PERSON_NAME] a…"
click at [224, 76] on textarea at bounding box center [250, 74] width 89 height 24
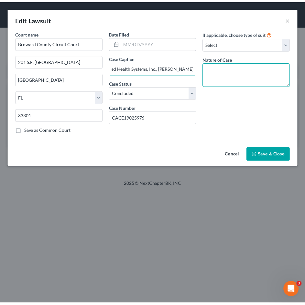
scroll to position [0, 0]
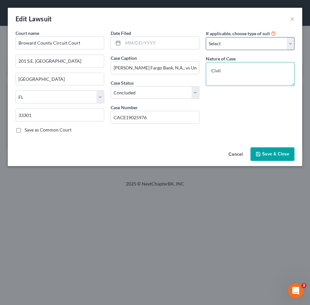
type textarea "Civil"
click at [233, 46] on select "Select Repossession Foreclosure Returns Other" at bounding box center [250, 43] width 89 height 13
select select "3"
click at [206, 37] on select "Select Repossession Foreclosure Returns Other" at bounding box center [250, 43] width 89 height 13
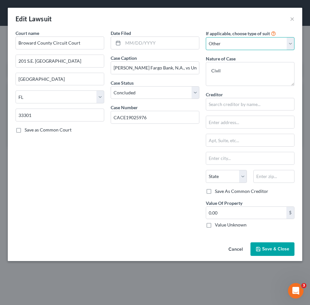
click at [267, 43] on select "Select Repossession Foreclosure Returns Other" at bounding box center [250, 43] width 89 height 13
click at [263, 249] on span "Save & Close" at bounding box center [275, 248] width 27 height 5
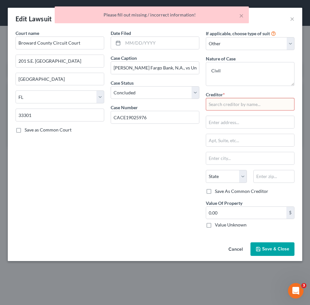
click at [236, 109] on input "text" at bounding box center [250, 104] width 89 height 13
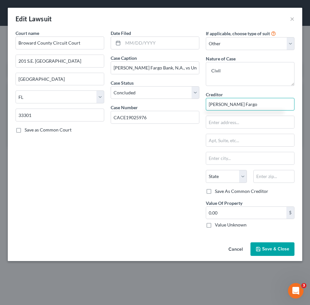
type input "[PERSON_NAME] Fargo"
click at [266, 249] on span "Save & Close" at bounding box center [275, 248] width 27 height 5
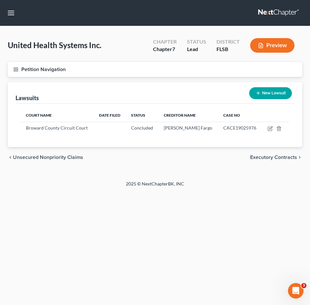
click at [17, 69] on icon "button" at bounding box center [16, 70] width 6 height 6
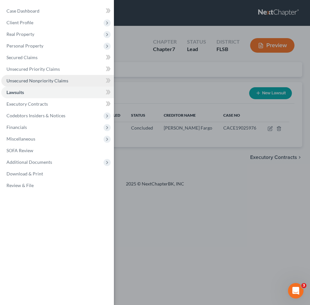
click at [37, 82] on span "Unsecured Nonpriority Claims" at bounding box center [37, 80] width 62 height 5
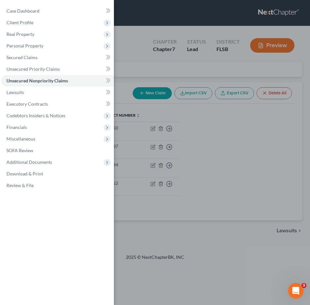
click at [208, 210] on div "Case Dashboard Payments Invoices Payments Payments Credit Report Client Profile" at bounding box center [155, 152] width 310 height 305
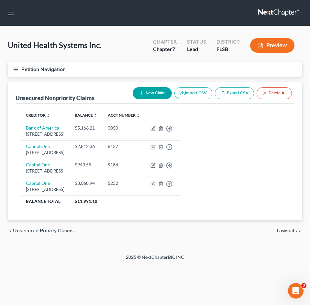
click at [156, 92] on button "New Claim" at bounding box center [152, 93] width 39 height 12
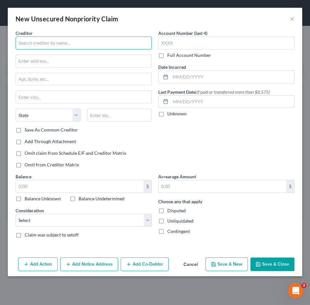
click at [77, 43] on input "text" at bounding box center [84, 43] width 136 height 13
type input "Radius Global Solutions, LLC"
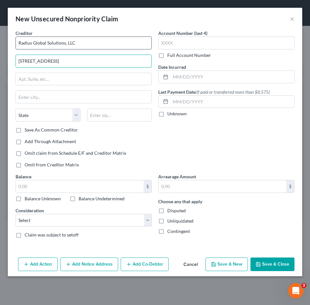
type input "[STREET_ADDRESS]"
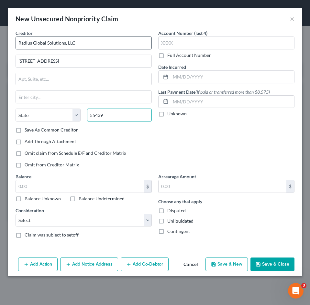
type input "55439"
type input "[GEOGRAPHIC_DATA]"
select select "24"
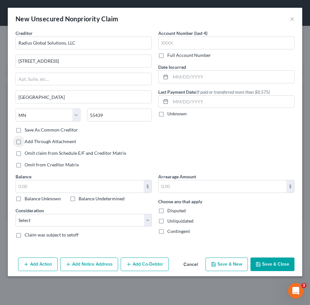
click at [92, 179] on div "Balance $ Balance Unknown Balance Undetermined $ Balance Unknown" at bounding box center [84, 187] width 136 height 29
click at [91, 187] on input "text" at bounding box center [80, 186] width 128 height 12
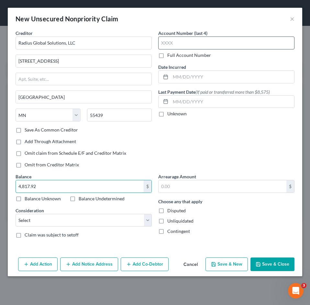
type input "4,817.92"
click at [171, 46] on input "text" at bounding box center [226, 43] width 136 height 13
type input "6340"
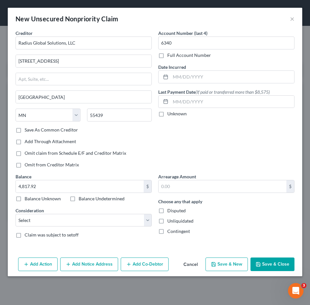
click at [195, 145] on div "Account Number (last 4) 6340 Full Account Number Date Incurred Last Payment Dat…" at bounding box center [226, 102] width 143 height 144
click at [132, 224] on select "Select Cable / Satellite Services Collection Agency Credit Card Debt Debt Couns…" at bounding box center [84, 220] width 136 height 13
select select "1"
click at [16, 214] on select "Select Cable / Satellite Services Collection Agency Credit Card Debt Debt Couns…" at bounding box center [84, 220] width 136 height 13
click at [180, 152] on div "Account Number (last 4) 6340 Full Account Number Date Incurred Last Payment Dat…" at bounding box center [226, 102] width 143 height 144
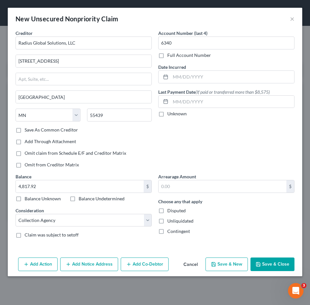
click at [266, 264] on button "Save & Close" at bounding box center [272, 265] width 44 height 14
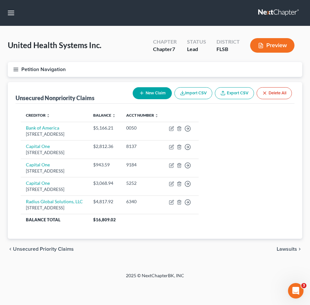
click at [142, 92] on icon "button" at bounding box center [141, 93] width 5 height 5
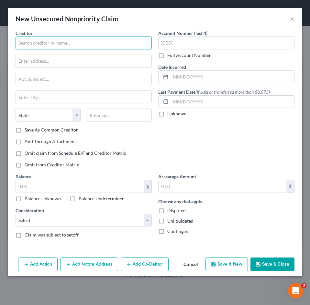
click at [27, 46] on input "text" at bounding box center [84, 43] width 136 height 13
type input "Comcast Business"
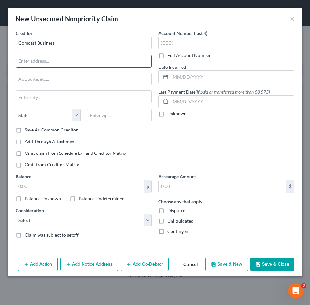
click at [31, 61] on input "text" at bounding box center [83, 61] width 135 height 12
type input "PO Box 71211"
type input "28272"
type input "Charlotte"
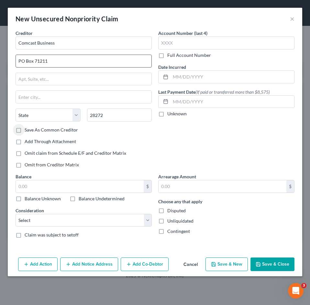
select select "28"
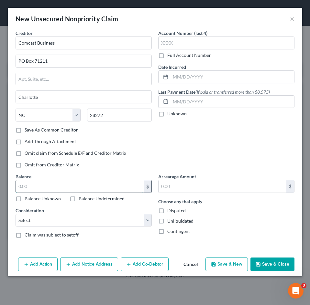
click at [88, 185] on input "text" at bounding box center [80, 186] width 128 height 12
type input "820.36"
click at [78, 215] on select "Select Cable / Satellite Services Collection Agency Credit Card Debt Debt Couns…" at bounding box center [84, 220] width 136 height 13
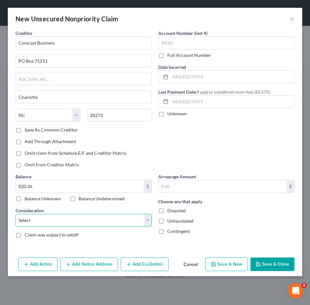
select select "16"
click at [16, 214] on select "Select Cable / Satellite Services Collection Agency Credit Card Debt Debt Couns…" at bounding box center [84, 220] width 136 height 13
click at [189, 142] on div "Account Number (last 4) Full Account Number Date Incurred Last Payment Date (If…" at bounding box center [226, 102] width 143 height 144
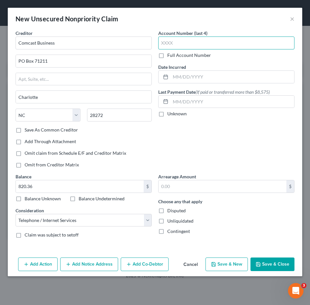
click at [170, 43] on input "text" at bounding box center [226, 43] width 136 height 13
type input "9402"
click at [196, 154] on div "Account Number (last 4) 9402 Full Account Number Date Incurred Last Payment Dat…" at bounding box center [226, 102] width 143 height 144
click at [262, 263] on button "Save & Close" at bounding box center [272, 265] width 44 height 14
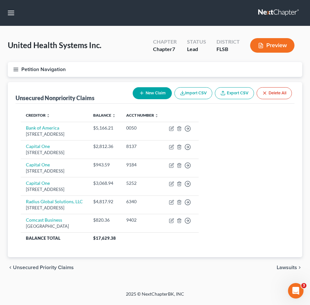
click at [149, 94] on button "New Claim" at bounding box center [152, 93] width 39 height 12
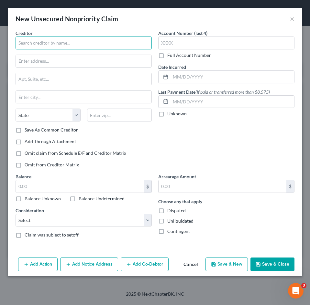
click at [54, 45] on input "text" at bounding box center [84, 43] width 136 height 13
type input "Med One Capital Funding, LLC"
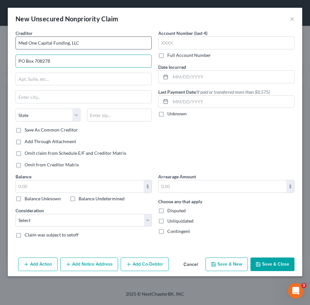
type input "PO Box 708278"
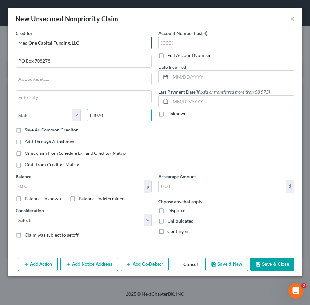
type input "84070"
type input "[PERSON_NAME]"
select select "46"
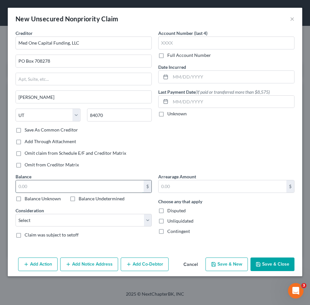
click at [49, 184] on input "text" at bounding box center [80, 186] width 128 height 12
type input "638.76"
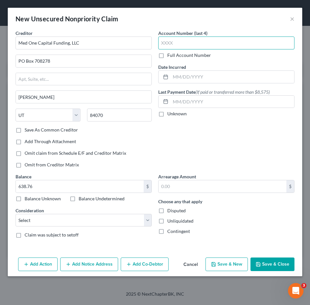
click at [177, 41] on input "text" at bounding box center [226, 43] width 136 height 13
click at [183, 37] on input "text" at bounding box center [226, 43] width 136 height 13
type input "2435"
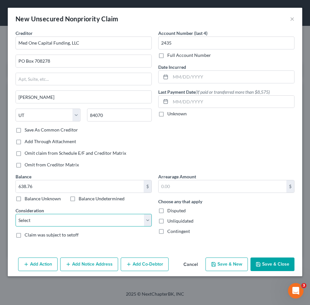
click at [63, 219] on select "Select Cable / Satellite Services Collection Agency Credit Card Debt Debt Couns…" at bounding box center [84, 220] width 136 height 13
select select "15"
click at [16, 214] on select "Select Cable / Satellite Services Collection Agency Credit Card Debt Debt Couns…" at bounding box center [84, 220] width 136 height 13
click at [83, 218] on select "Select Cable / Satellite Services Collection Agency Credit Card Debt Debt Couns…" at bounding box center [84, 220] width 136 height 13
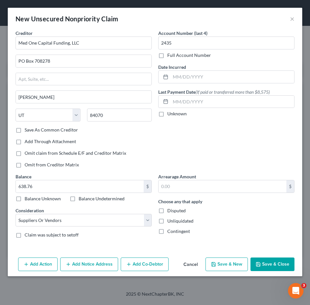
click at [265, 261] on button "Save & Close" at bounding box center [272, 265] width 44 height 14
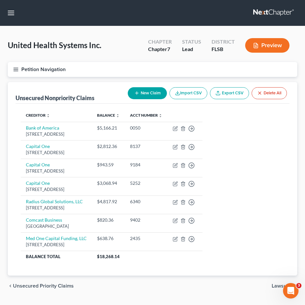
click at [20, 70] on button "Petition Navigation" at bounding box center [152, 69] width 289 height 15
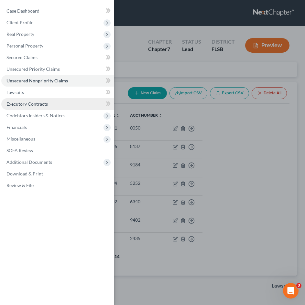
click at [30, 106] on span "Executory Contracts" at bounding box center [26, 103] width 41 height 5
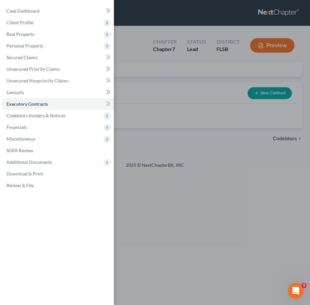
click at [182, 196] on div "Case Dashboard Payments Invoices Payments Payments Credit Report Client Profile" at bounding box center [155, 152] width 310 height 305
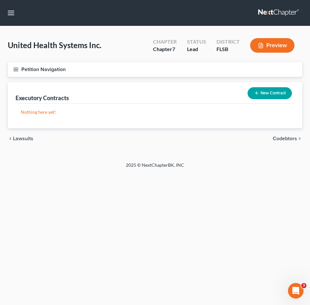
click at [261, 90] on button "New Contract" at bounding box center [269, 93] width 44 height 12
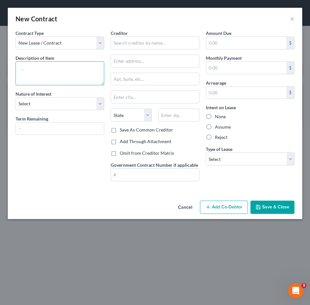
click at [46, 70] on textarea at bounding box center [60, 73] width 89 height 24
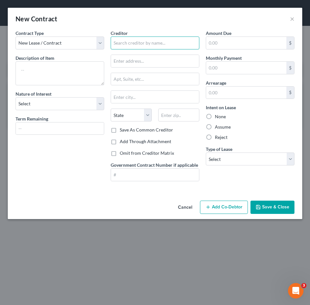
click at [124, 40] on input "text" at bounding box center [155, 43] width 89 height 13
type input "Med One Capital Funding LLC"
click at [142, 42] on input "Med One Capital Funding LLC" at bounding box center [155, 43] width 89 height 13
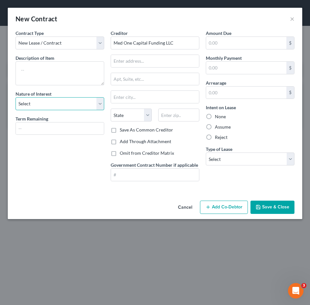
click at [42, 106] on select "Select Purchaser Agent Lessor Lessee" at bounding box center [60, 103] width 89 height 13
select select "2"
click at [16, 97] on select "Select Purchaser Agent Lessor Lessee" at bounding box center [60, 103] width 89 height 13
click at [32, 130] on input "text" at bounding box center [60, 129] width 88 height 12
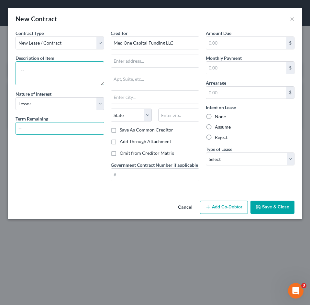
click at [36, 64] on textarea at bounding box center [60, 73] width 89 height 24
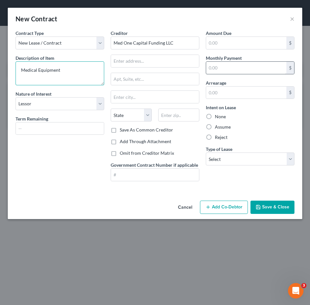
type textarea "Medical Equipment"
click at [230, 71] on input "text" at bounding box center [246, 68] width 80 height 12
type input "597.00"
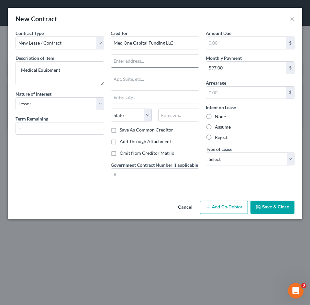
click at [161, 65] on input "text" at bounding box center [155, 61] width 88 height 12
click at [124, 59] on input "text" at bounding box center [155, 61] width 88 height 12
type input "10712 South 1300"
type input "84094"
type input "[PERSON_NAME]"
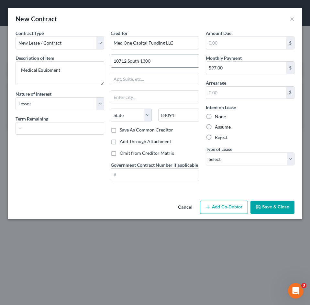
select select "46"
click at [44, 126] on input "text" at bounding box center [60, 129] width 88 height 12
click at [246, 155] on select "Select Real Estate Car Other" at bounding box center [250, 159] width 89 height 13
select select "2"
click at [206, 153] on select "Select Real Estate Car Other" at bounding box center [250, 159] width 89 height 13
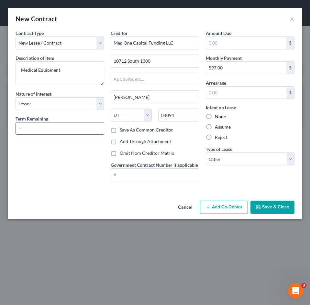
click at [58, 125] on input "text" at bounding box center [60, 129] width 88 height 12
click at [56, 127] on input "text" at bounding box center [60, 129] width 88 height 12
type input "35"
click at [262, 207] on button "Save & Close" at bounding box center [272, 208] width 44 height 14
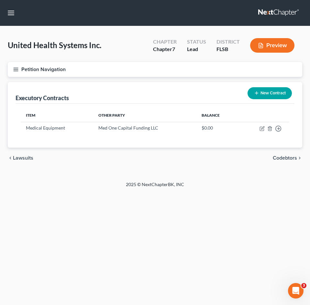
click at [14, 73] on button "Petition Navigation" at bounding box center [155, 69] width 294 height 15
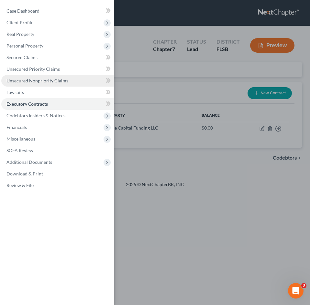
click at [36, 79] on span "Unsecured Nonpriority Claims" at bounding box center [37, 80] width 62 height 5
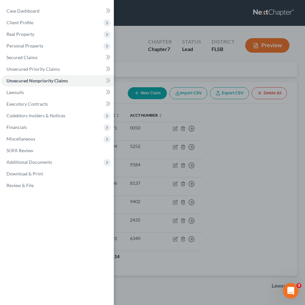
click at [125, 63] on div "Case Dashboard Payments Invoices Payments Payments Credit Report Client Profile" at bounding box center [152, 152] width 305 height 305
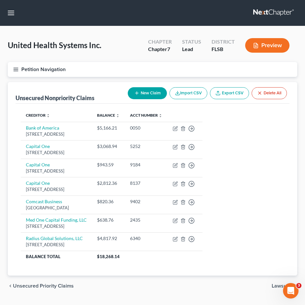
click at [142, 91] on button "New Claim" at bounding box center [147, 93] width 39 height 12
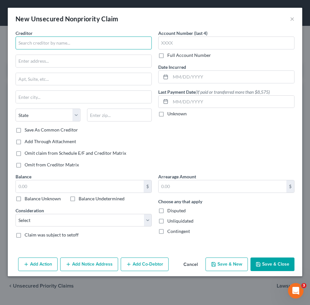
click at [42, 42] on input "text" at bounding box center [84, 43] width 136 height 13
click at [36, 42] on input "text" at bounding box center [84, 43] width 136 height 13
click at [39, 42] on input "Toshiba FInancial Services" at bounding box center [84, 43] width 136 height 13
type input "Toshiba Financial Services"
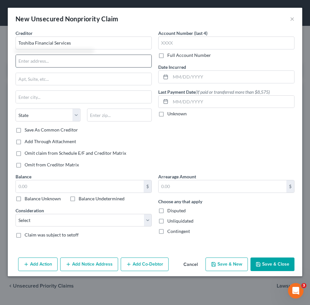
click at [36, 66] on input "text" at bounding box center [83, 61] width 135 height 12
type input "PO Box 105743"
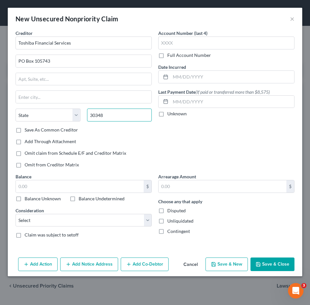
type input "30348"
type input "[GEOGRAPHIC_DATA]"
select select "10"
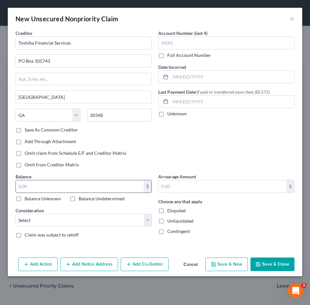
click at [45, 189] on input "text" at bounding box center [80, 186] width 128 height 12
type input "142.27"
click at [37, 218] on select "Select Cable / Satellite Services Collection Agency Credit Card Debt Debt Couns…" at bounding box center [84, 220] width 136 height 13
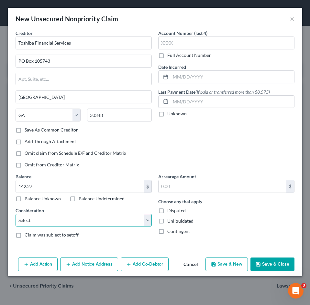
select select "15"
click at [16, 214] on select "Select Cable / Satellite Services Collection Agency Credit Card Debt Debt Couns…" at bounding box center [84, 220] width 136 height 13
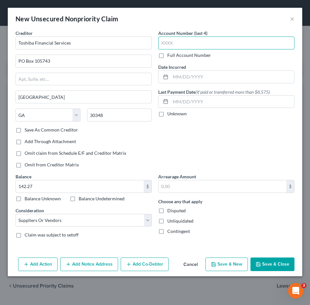
click at [173, 40] on input "text" at bounding box center [226, 43] width 136 height 13
type input "5295"
click at [196, 135] on div "Account Number (last 4) 5295 Full Account Number Date Incurred Last Payment Dat…" at bounding box center [226, 102] width 143 height 144
drag, startPoint x: 263, startPoint y: 262, endPoint x: 256, endPoint y: 254, distance: 10.3
click at [263, 262] on button "Save & Close" at bounding box center [272, 265] width 44 height 14
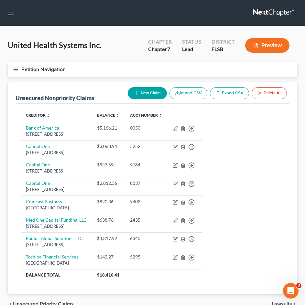
click at [148, 89] on button "New Claim" at bounding box center [147, 93] width 39 height 12
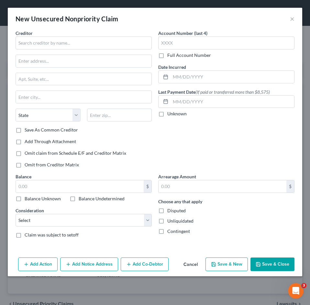
click at [38, 36] on div "Creditor *" at bounding box center [84, 40] width 136 height 20
click at [27, 39] on input "text" at bounding box center [84, 43] width 136 height 13
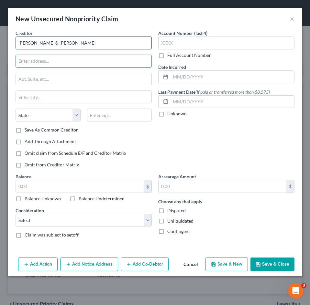
type input "[PERSON_NAME] & [PERSON_NAME]"
type input "The MB&W Building"
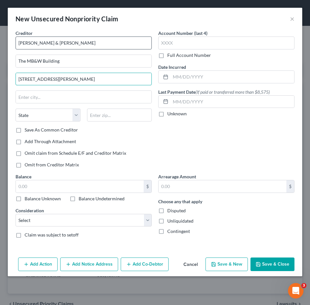
type input "[STREET_ADDRESS][PERSON_NAME]"
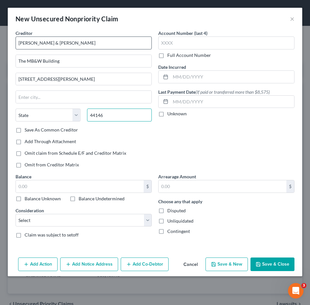
type input "44146"
type input "[GEOGRAPHIC_DATA]"
select select "36"
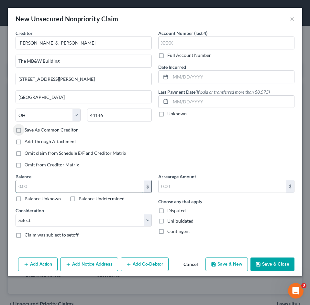
click at [64, 188] on input "text" at bounding box center [80, 186] width 128 height 12
type input "9,317.00"
click at [167, 41] on input "text" at bounding box center [226, 43] width 136 height 13
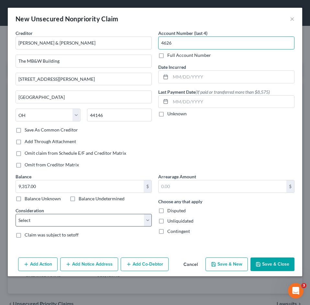
type input "4626"
click at [107, 217] on select "Select Cable / Satellite Services Collection Agency Credit Card Debt Debt Couns…" at bounding box center [84, 220] width 136 height 13
select select "11"
click at [16, 214] on select "Select Cable / Satellite Services Collection Agency Credit Card Debt Debt Couns…" at bounding box center [84, 220] width 136 height 13
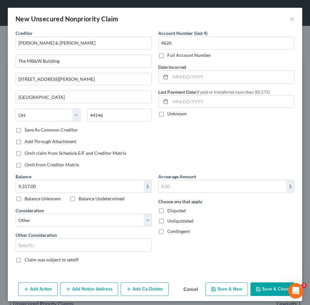
click at [264, 285] on button "Save & Close" at bounding box center [272, 290] width 44 height 14
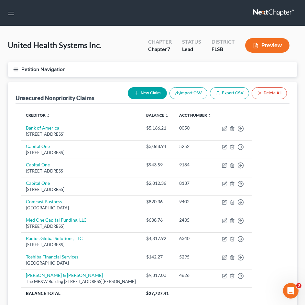
click at [294, 290] on icon "Open Intercom Messenger" at bounding box center [291, 291] width 11 height 11
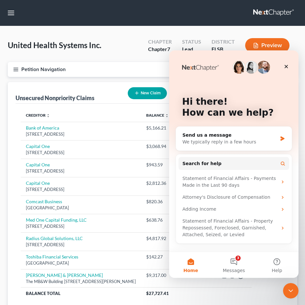
click at [294, 290] on icon "Close Intercom Messenger" at bounding box center [291, 291] width 8 height 8
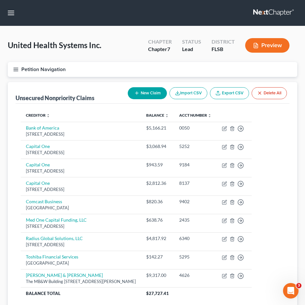
click at [137, 92] on icon "button" at bounding box center [136, 93] width 5 height 5
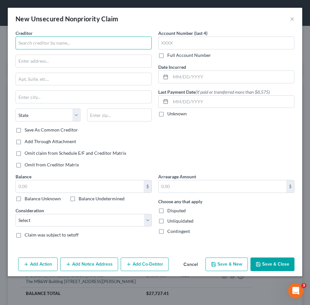
click at [57, 41] on input "text" at bounding box center [84, 43] width 136 height 13
type input "[PERSON_NAME] & Associates, APLC"
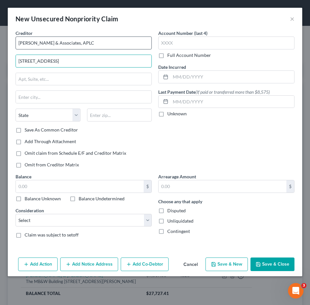
type input "[STREET_ADDRESS]"
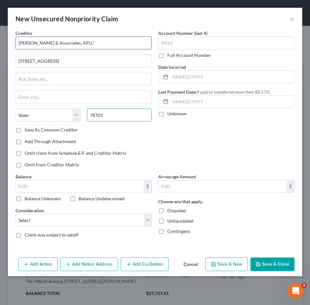
type input "78701"
type input "Austin"
select select "45"
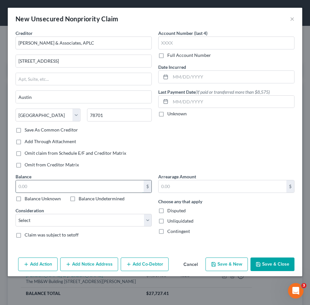
click at [28, 186] on input "text" at bounding box center [80, 186] width 128 height 12
type input "5,412"
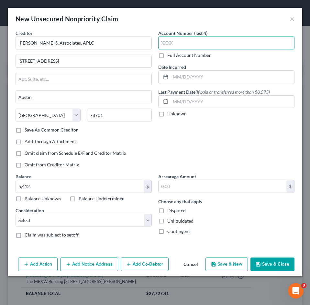
click at [171, 38] on input "text" at bounding box center [226, 43] width 136 height 13
type input "0187"
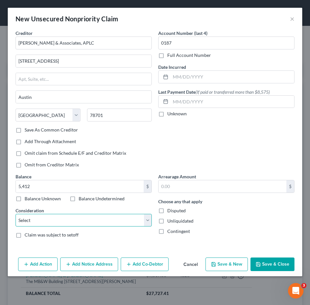
click at [72, 217] on select "Select Cable / Satellite Services Collection Agency Credit Card Debt Debt Couns…" at bounding box center [84, 220] width 136 height 13
click at [261, 260] on button "Save & Close" at bounding box center [272, 265] width 44 height 14
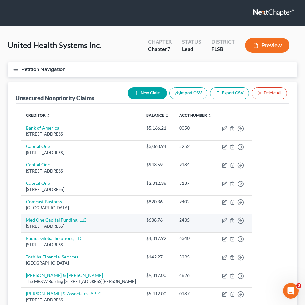
scroll to position [32, 0]
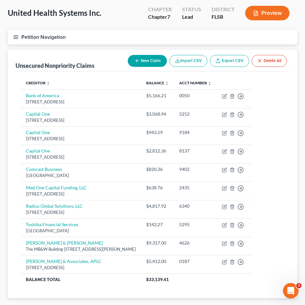
click at [17, 36] on line "button" at bounding box center [16, 36] width 5 height 0
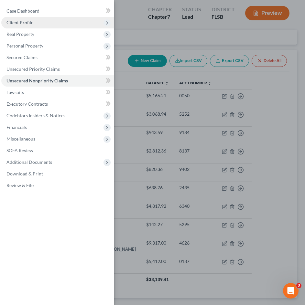
click at [29, 19] on span "Client Profile" at bounding box center [57, 23] width 113 height 12
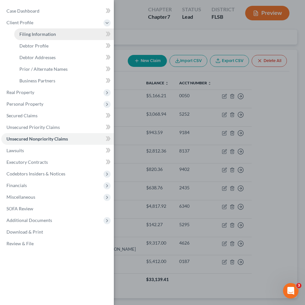
click at [29, 35] on span "Filing Information" at bounding box center [37, 33] width 37 height 5
select select "1"
select select "0"
select select "17"
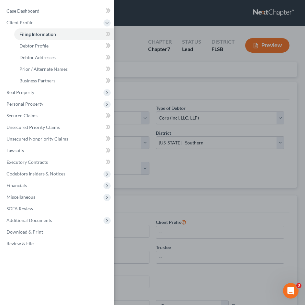
click at [148, 95] on div "Case Dashboard Payments Invoices Payments Payments Credit Report Client Profile" at bounding box center [152, 152] width 305 height 305
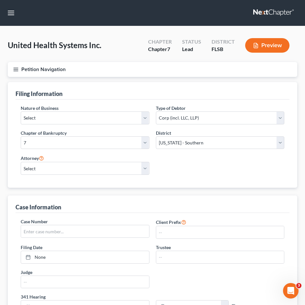
click at [18, 69] on icon "button" at bounding box center [16, 70] width 6 height 6
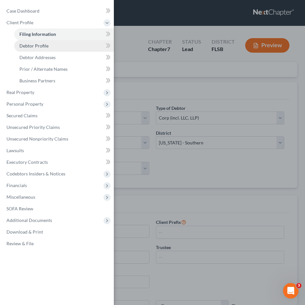
click at [44, 45] on span "Debtor Profile" at bounding box center [33, 45] width 29 height 5
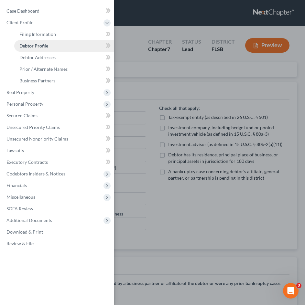
click at [50, 45] on link "Debtor Profile" at bounding box center [64, 46] width 100 height 12
click at [126, 83] on div "Case Dashboard Payments Invoices Payments Payments Credit Report Client Profile" at bounding box center [152, 152] width 305 height 305
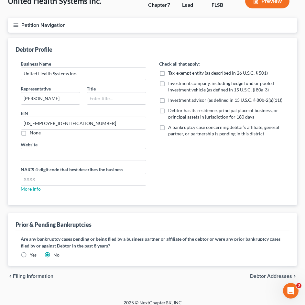
scroll to position [50, 0]
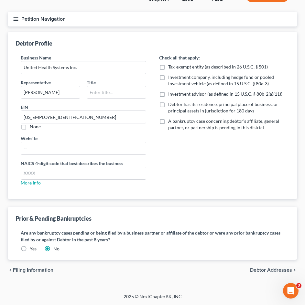
click at [274, 272] on span "Debtor Addresses" at bounding box center [271, 270] width 42 height 5
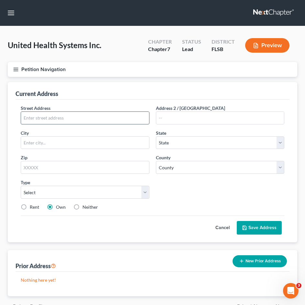
click at [87, 120] on input "text" at bounding box center [85, 118] width 128 height 12
click at [53, 117] on input "text" at bounding box center [85, 118] width 128 height 12
type input "[STREET_ADDRESS]"
type input "33324"
type input "[GEOGRAPHIC_DATA]"
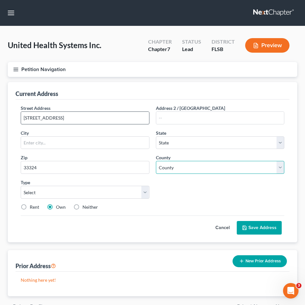
select select "9"
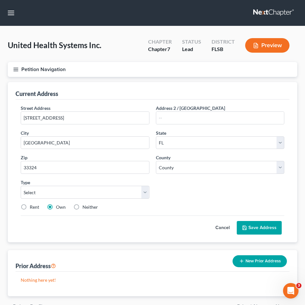
click at [32, 206] on label "Rent" at bounding box center [34, 207] width 9 height 6
click at [32, 206] on input "Rent" at bounding box center [34, 206] width 4 height 4
radio input "true"
click at [57, 189] on select "Select Business Mailing Location of Assets" at bounding box center [85, 192] width 129 height 13
select select "0"
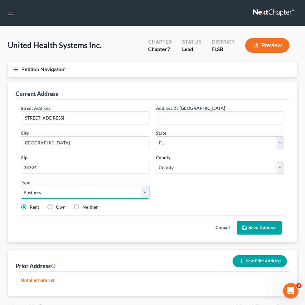
click at [21, 186] on select "Select Business Mailing Location of Assets" at bounding box center [85, 192] width 129 height 13
click at [255, 228] on button "Save Address" at bounding box center [259, 228] width 45 height 14
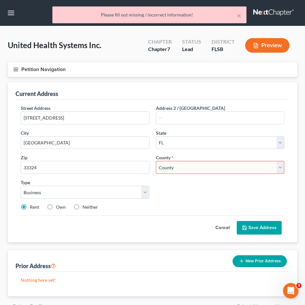
click at [189, 171] on select "County [GEOGRAPHIC_DATA] [GEOGRAPHIC_DATA] [GEOGRAPHIC_DATA] [GEOGRAPHIC_DATA] …" at bounding box center [220, 167] width 129 height 13
select select "5"
click at [156, 161] on select "County [GEOGRAPHIC_DATA] [GEOGRAPHIC_DATA] [GEOGRAPHIC_DATA] [GEOGRAPHIC_DATA] …" at bounding box center [220, 167] width 129 height 13
click at [254, 230] on button "Save Address" at bounding box center [259, 228] width 45 height 14
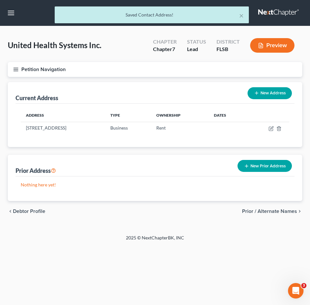
click at [16, 71] on icon "button" at bounding box center [16, 70] width 6 height 6
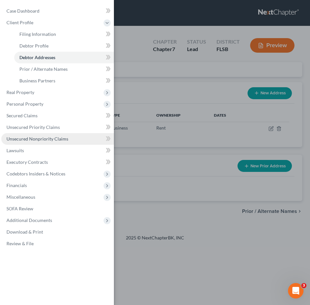
click at [38, 135] on link "Unsecured Nonpriority Claims" at bounding box center [57, 139] width 113 height 12
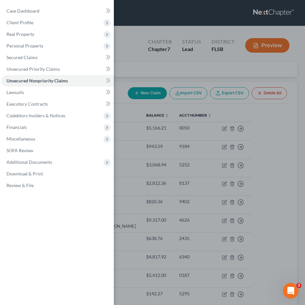
click at [135, 115] on div "Case Dashboard Payments Invoices Payments Payments Credit Report Client Profile" at bounding box center [152, 152] width 305 height 305
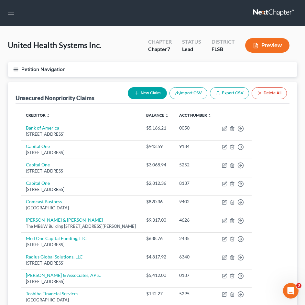
click at [136, 90] on button "New Claim" at bounding box center [147, 93] width 39 height 12
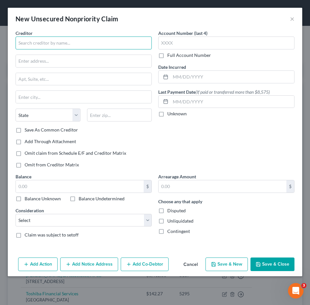
click at [30, 48] on input "text" at bounding box center [84, 43] width 136 height 13
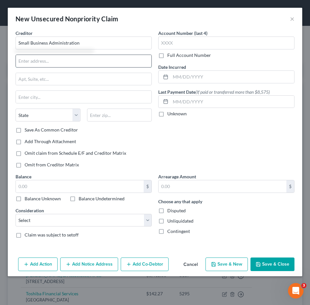
click at [41, 63] on input "text" at bounding box center [83, 61] width 135 height 12
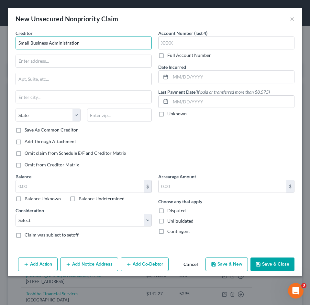
drag, startPoint x: 81, startPoint y: 42, endPoint x: -64, endPoint y: 44, distance: 145.2
click at [0, 44] on html "Home New Case Client Portal DebtorCC [PERSON_NAME] Law, PLLC [EMAIL_ADDRESS][DO…" at bounding box center [155, 188] width 310 height 376
paste input "U.S."
type input "U.S. Small Business Administration"
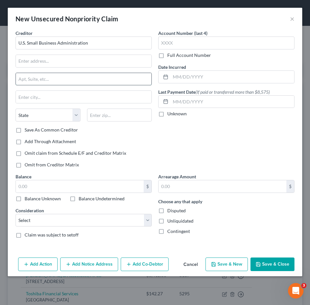
drag, startPoint x: 49, startPoint y: 80, endPoint x: 48, endPoint y: 74, distance: 5.9
click at [49, 80] on input "text" at bounding box center [83, 79] width 135 height 12
click at [46, 54] on div "Creditor * U.S. Small Business Administration State [US_STATE] AK AR AZ CA CO C…" at bounding box center [84, 78] width 136 height 97
click at [44, 57] on input "text" at bounding box center [83, 61] width 135 height 12
paste input "51 S.W. [STREET_ADDRESS]"
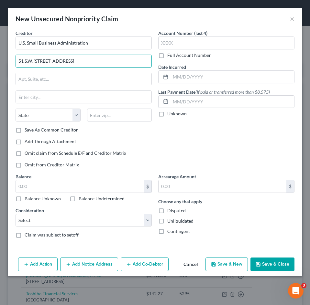
type input "51 S.W. [STREET_ADDRESS]"
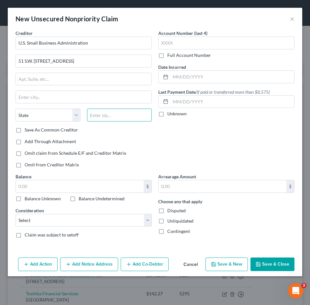
click at [103, 111] on input "text" at bounding box center [119, 115] width 65 height 13
paste input "33130"
type input "33130"
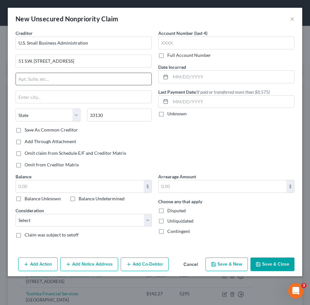
click at [81, 84] on input "text" at bounding box center [83, 79] width 135 height 12
type input "[GEOGRAPHIC_DATA]"
select select "9"
click at [33, 95] on input "[GEOGRAPHIC_DATA]" at bounding box center [83, 97] width 135 height 12
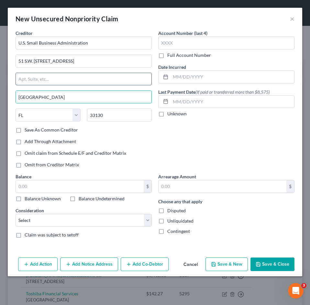
click at [38, 81] on input "text" at bounding box center [83, 79] width 135 height 12
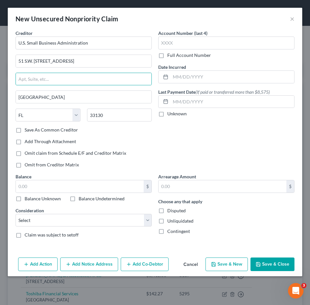
click at [182, 136] on div "Account Number (last 4) Full Account Number Date Incurred Last Payment Date (If…" at bounding box center [226, 102] width 143 height 144
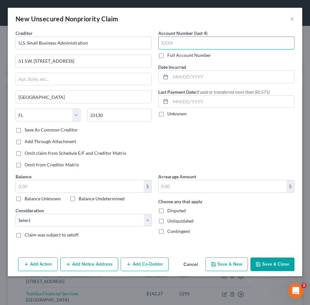
click at [184, 49] on input "text" at bounding box center [226, 43] width 136 height 13
type input "9101"
click at [226, 139] on div "Account Number (last 4) 9101 Full Account Number Date Incurred Last Payment Dat…" at bounding box center [226, 102] width 143 height 144
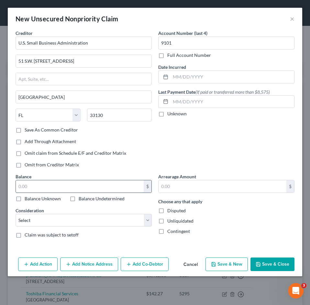
click at [52, 186] on input "text" at bounding box center [80, 186] width 128 height 12
type input "500,000"
click at [230, 133] on div "Account Number (last 4) 9101 Full Account Number Date Incurred Last Payment Dat…" at bounding box center [226, 102] width 143 height 144
click at [209, 140] on div "Account Number (last 4) 9101 Full Account Number Date Incurred Last Payment Dat…" at bounding box center [226, 102] width 143 height 144
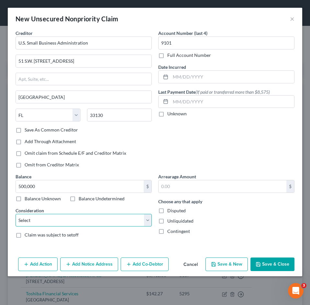
click at [142, 216] on select "Select Cable / Satellite Services Collection Agency Credit Card Debt Debt Couns…" at bounding box center [84, 220] width 136 height 13
select select "8"
click at [16, 214] on select "Select Cable / Satellite Services Collection Agency Credit Card Debt Debt Couns…" at bounding box center [84, 220] width 136 height 13
click at [174, 147] on div "Account Number (last 4) 9101 Full Account Number Date Incurred Last Payment Dat…" at bounding box center [226, 102] width 143 height 144
click at [268, 265] on button "Save & Close" at bounding box center [272, 265] width 44 height 14
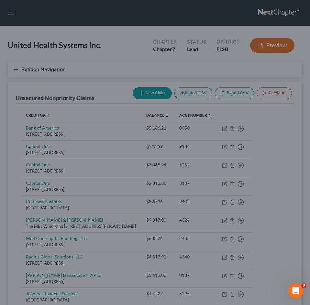
type input "500,000.00"
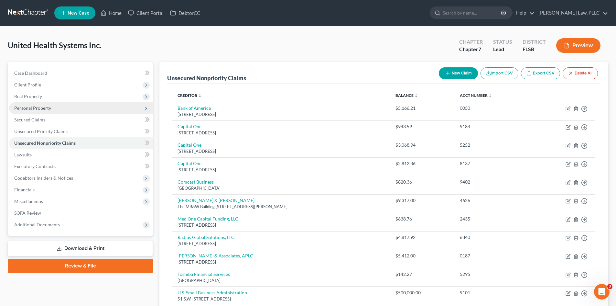
click at [35, 103] on span "Personal Property" at bounding box center [81, 108] width 144 height 12
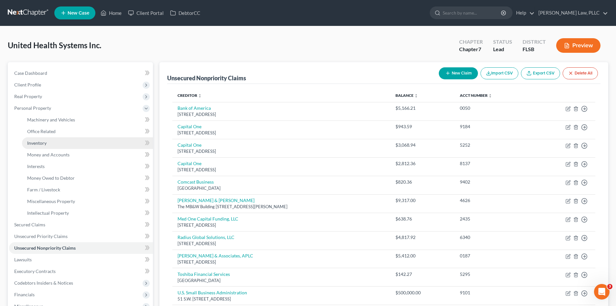
click at [50, 140] on link "Inventory" at bounding box center [87, 143] width 131 height 12
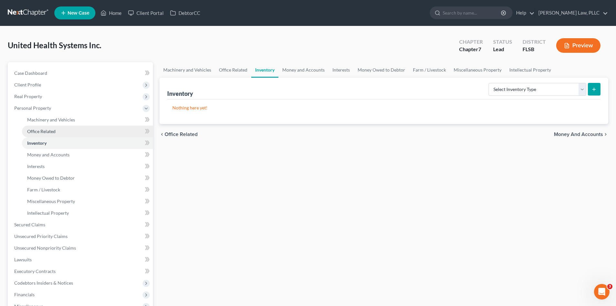
click at [60, 134] on link "Office Related" at bounding box center [87, 131] width 131 height 12
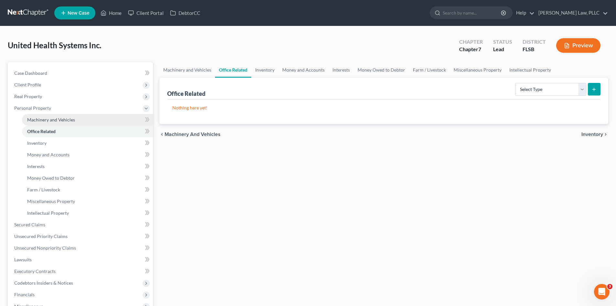
click at [103, 121] on link "Machinery and Vehicles" at bounding box center [87, 120] width 131 height 12
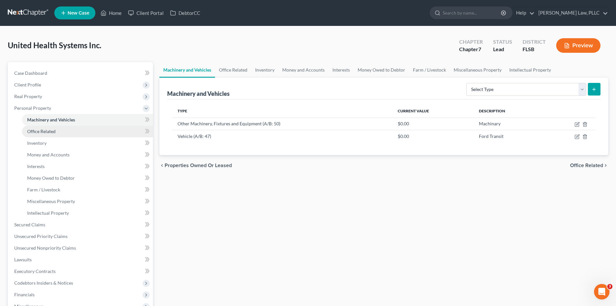
click at [105, 130] on link "Office Related" at bounding box center [87, 131] width 131 height 12
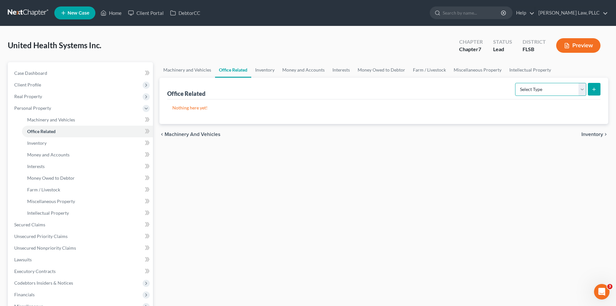
click at [540, 91] on select "Select Type Collectibles (A/B: 42) Office Equipment (A/B: 41) Office Fixtures (…" at bounding box center [550, 89] width 71 height 13
select select "equipment"
click at [515, 83] on select "Select Type Collectibles (A/B: 42) Office Equipment (A/B: 41) Office Fixtures (…" at bounding box center [550, 89] width 71 height 13
click at [591, 90] on button "submit" at bounding box center [594, 89] width 13 height 13
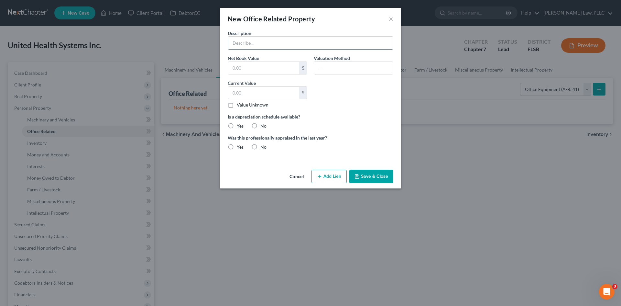
click at [256, 46] on input "text" at bounding box center [310, 43] width 165 height 12
paste input "Dell computer workstations 5 $200.00 Lab computers 6 $200.00 Millenium 02 machi…"
drag, startPoint x: 270, startPoint y: 45, endPoint x: 208, endPoint y: 29, distance: 64.4
click at [208, 29] on div "New Office Related Property × Description Net Book Value $ Valuation Method Cur…" at bounding box center [310, 153] width 621 height 306
click at [286, 47] on input "text" at bounding box center [310, 43] width 165 height 12
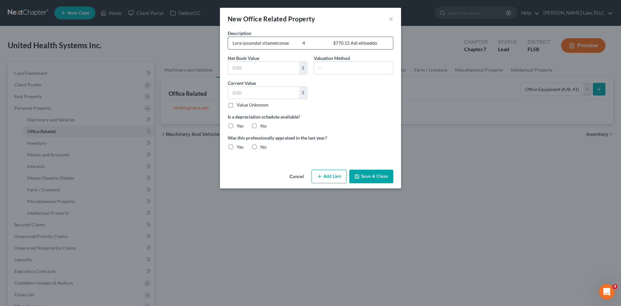
click at [231, 43] on input "text" at bounding box center [310, 43] width 165 height 12
click at [366, 44] on input "5 Dell computer workstations $200.00, 6 Lab computers $200.00, 12 Millenium 02 …" at bounding box center [310, 43] width 165 height 12
type input "5 Dell computer workstations $200.00, 6 Lab computers $200.00, 12 Millenium 02 …"
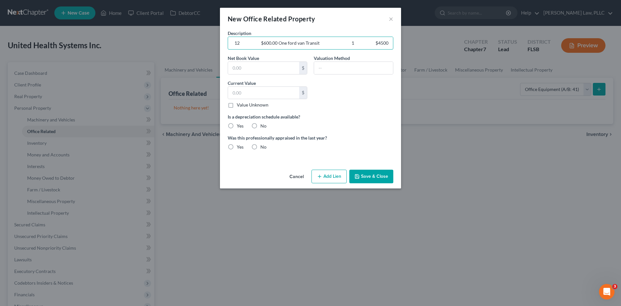
drag, startPoint x: 367, startPoint y: 43, endPoint x: 437, endPoint y: 43, distance: 70.5
click at [437, 43] on div "New Office Related Property × Description 5 Dell computer workstations $200.00,…" at bounding box center [310, 153] width 621 height 306
click at [291, 43] on input "5 Dell computer workstations $200.00, 6 Lab computers $200.00, 12 Millenium 02 …" at bounding box center [310, 43] width 165 height 12
click at [291, 177] on button "Cancel" at bounding box center [296, 176] width 25 height 13
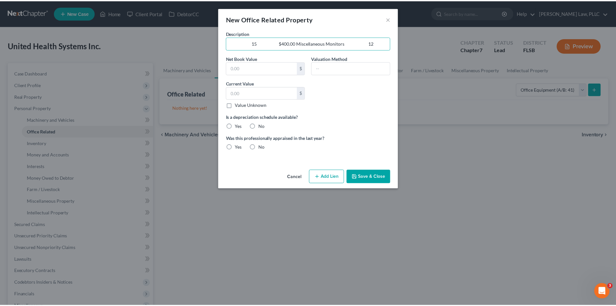
scroll to position [0, 0]
